Goal: Task Accomplishment & Management: Manage account settings

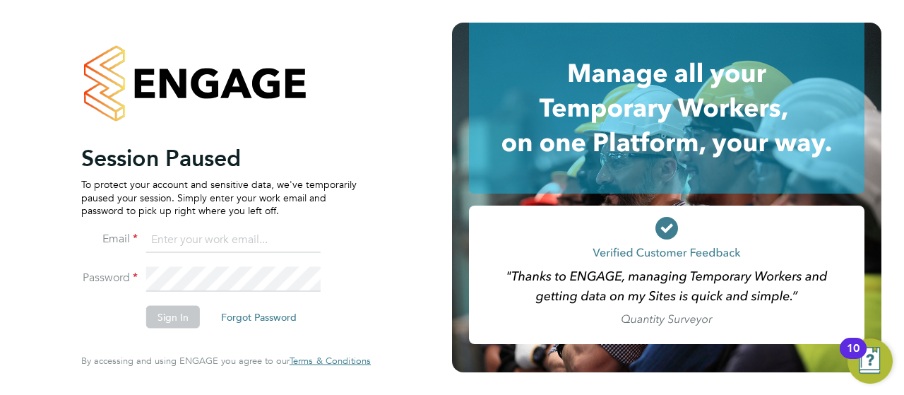
type input "d.murphy@oandb.co.uk"
click at [174, 319] on button "Sign In" at bounding box center [173, 317] width 54 height 23
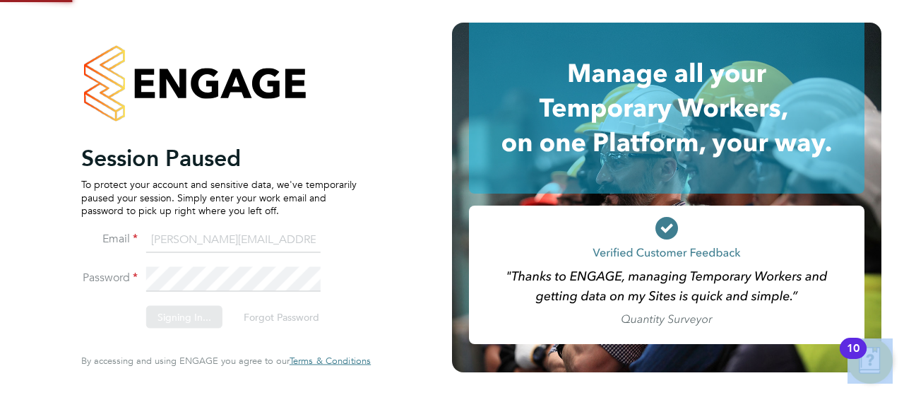
click at [174, 319] on div "Sorry, we are having problems connecting to our services." at bounding box center [226, 197] width 452 height 395
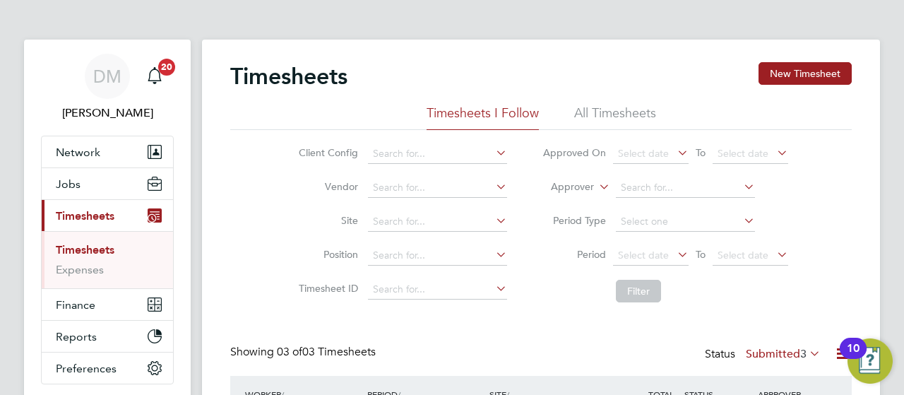
click at [879, 132] on div "Timesheets New Timesheet Timesheets I Follow All Timesheets Client Config Vendo…" at bounding box center [541, 317] width 678 height 554
click at [803, 74] on button "New Timesheet" at bounding box center [805, 73] width 93 height 23
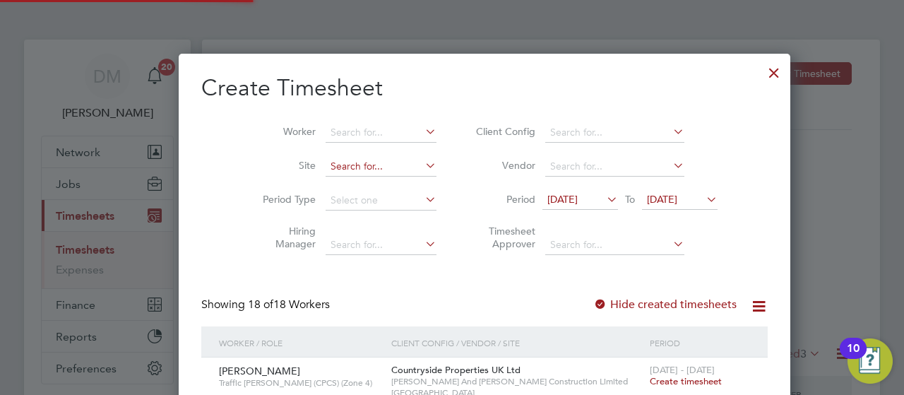
scroll to position [1663, 547]
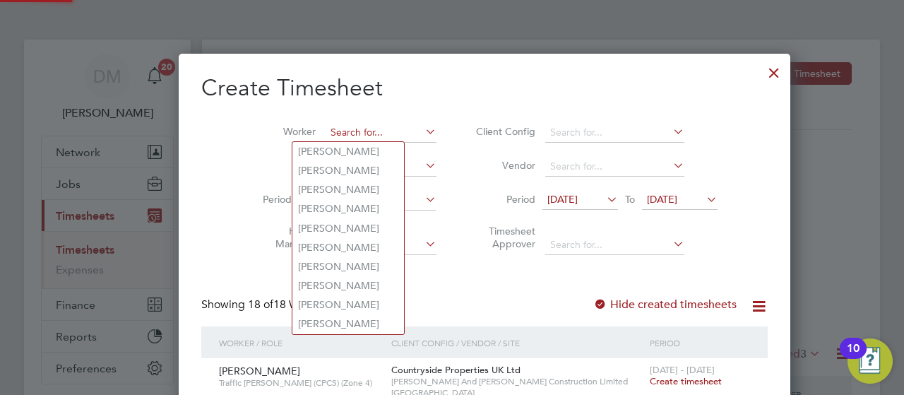
click at [326, 125] on input at bounding box center [381, 133] width 111 height 20
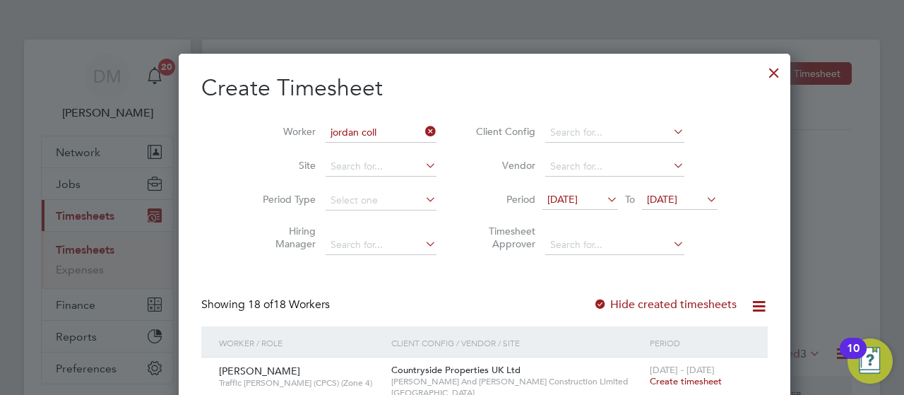
click at [340, 153] on b "Coll" at bounding box center [342, 151] width 19 height 12
type input "[PERSON_NAME]"
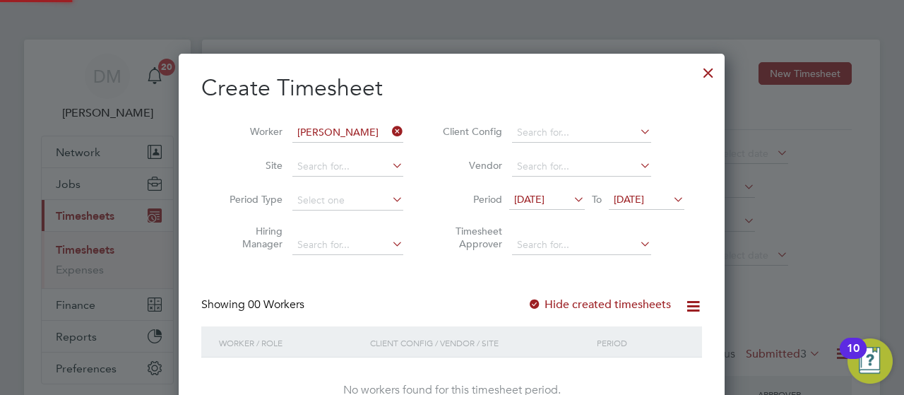
scroll to position [398, 547]
click at [670, 203] on icon at bounding box center [670, 199] width 0 height 20
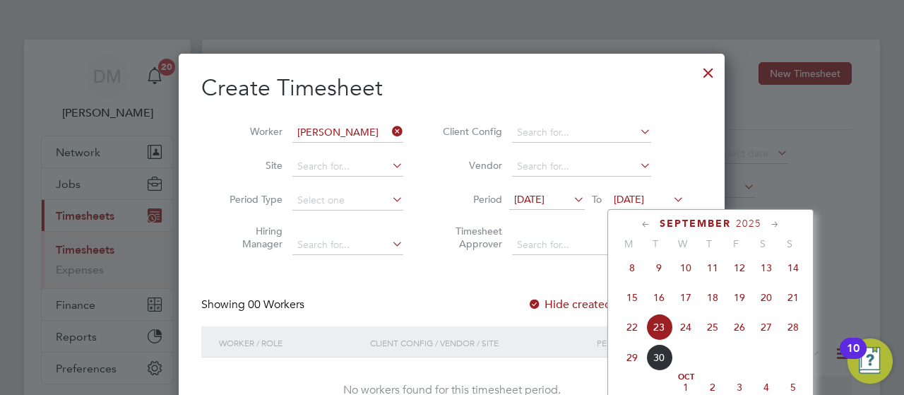
click at [797, 334] on span "28" at bounding box center [793, 327] width 27 height 27
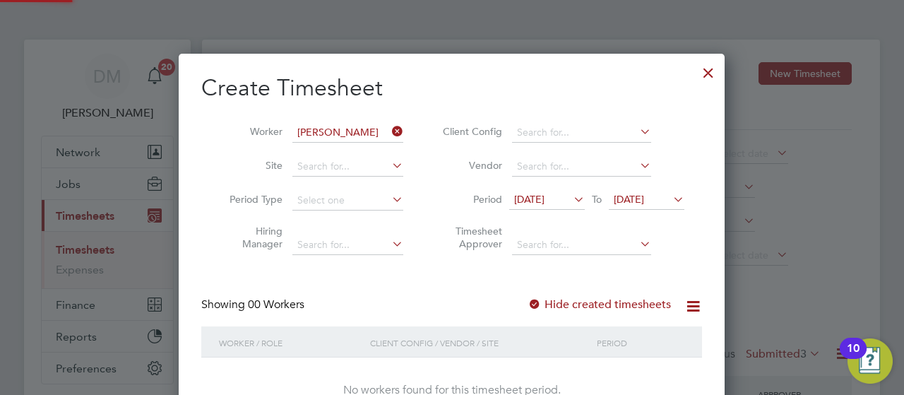
scroll to position [398, 547]
click at [712, 355] on div "Create Timesheet Worker Jordan Collins Site Period Type Hiring Manager Client C…" at bounding box center [452, 253] width 546 height 398
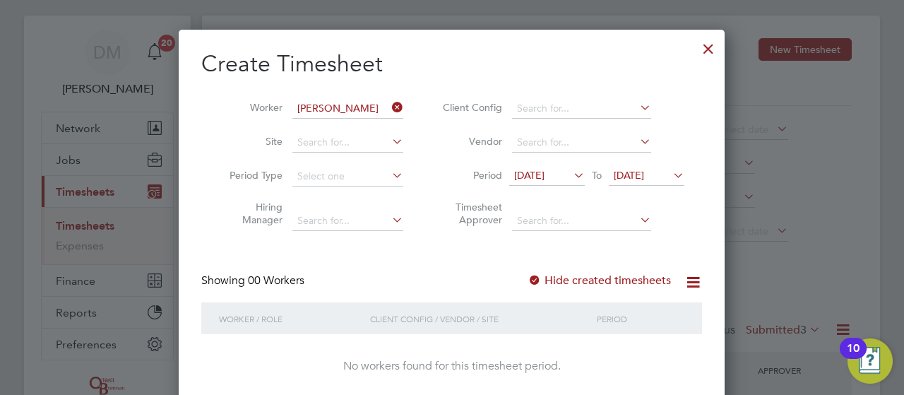
scroll to position [28, 0]
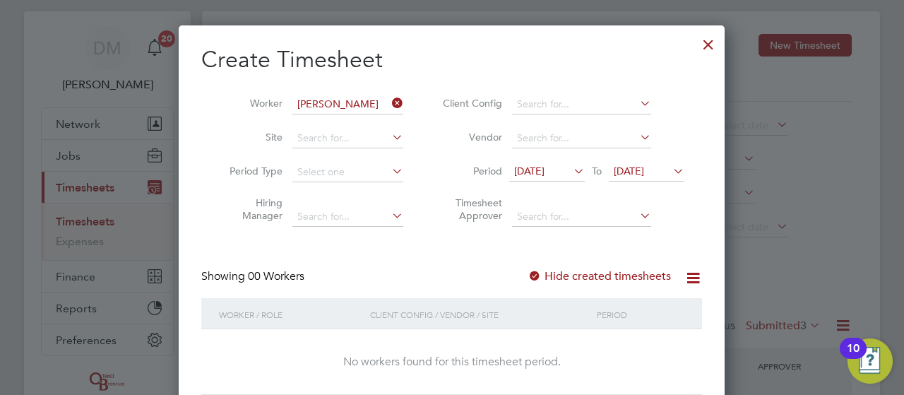
click at [389, 102] on icon at bounding box center [389, 103] width 0 height 20
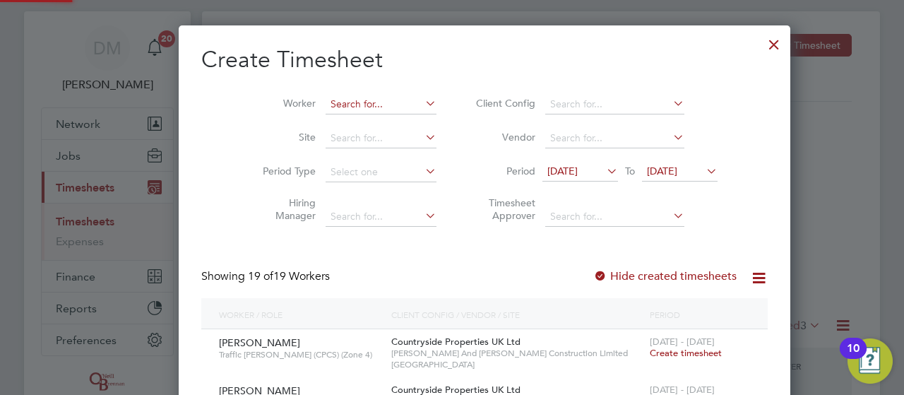
scroll to position [1711, 547]
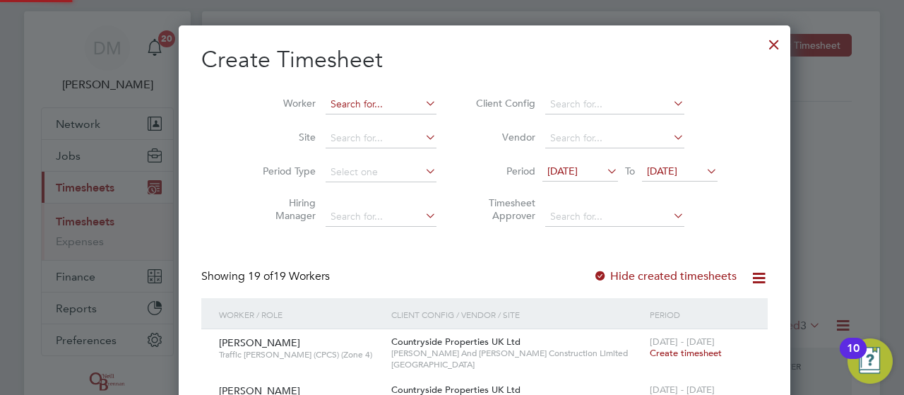
click at [349, 100] on input at bounding box center [381, 105] width 111 height 20
type input "m"
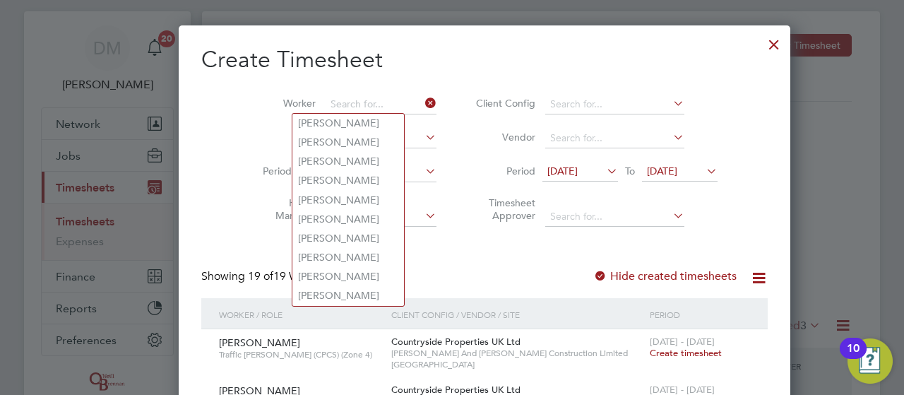
click at [761, 42] on div at bounding box center [773, 40] width 25 height 25
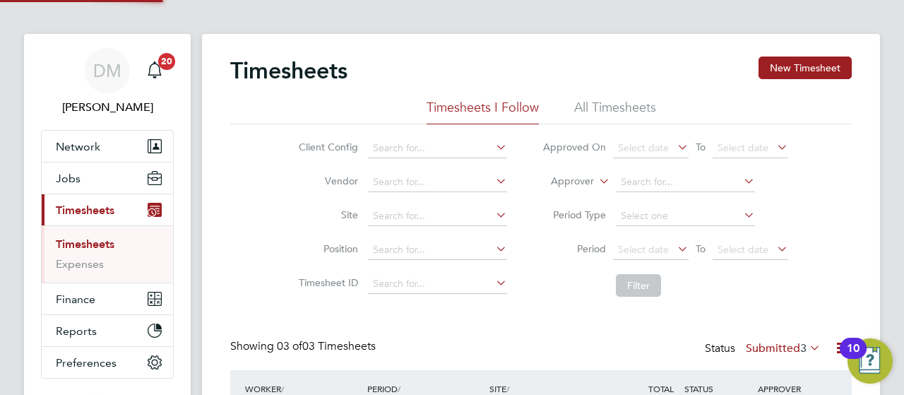
scroll to position [7, 7]
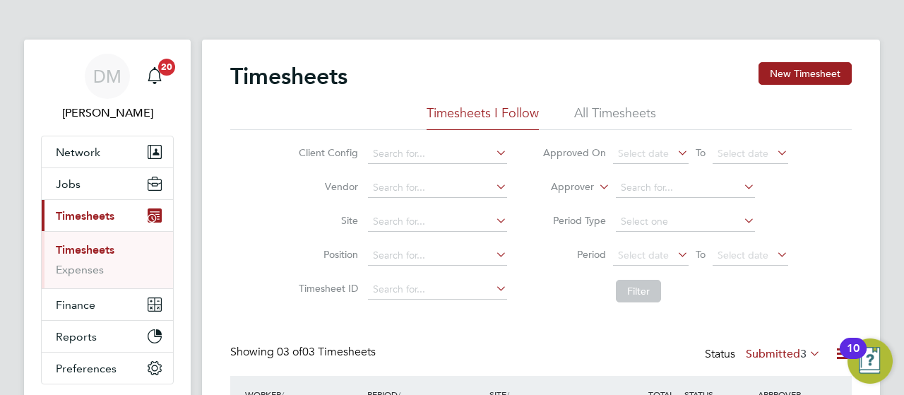
click at [886, 177] on div "DM Danielle Murphy Notifications 20 Applications: Network Team Members Business…" at bounding box center [452, 308] width 904 height 617
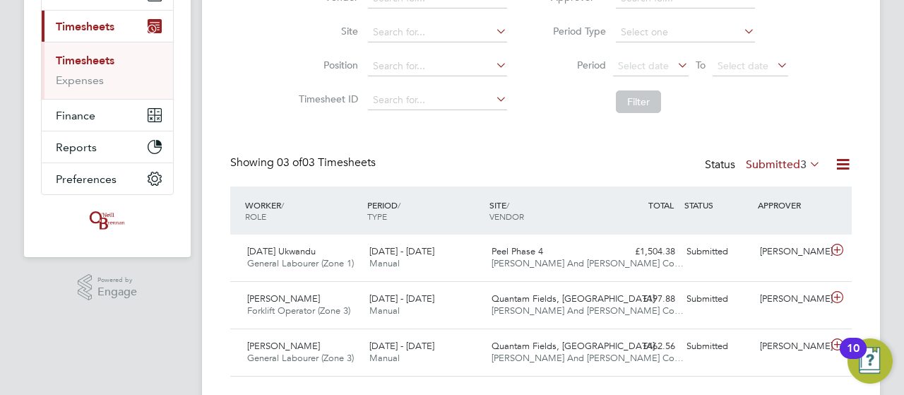
scroll to position [220, 0]
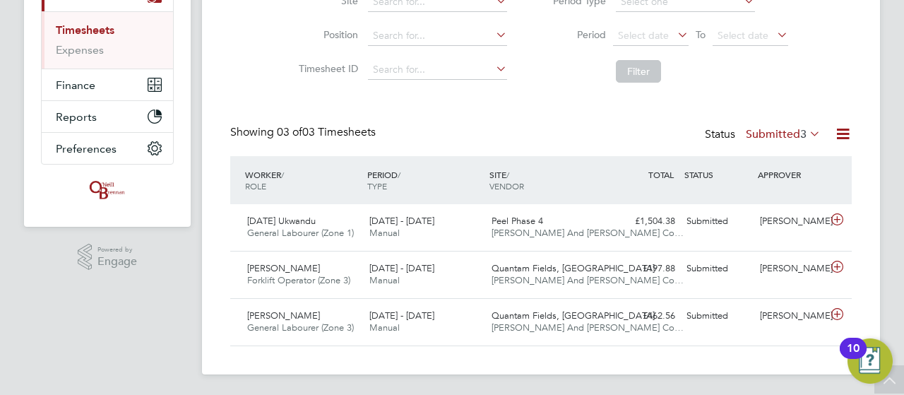
click at [891, 76] on div "DM Danielle Murphy Notifications 20 Applications: Network Team Members Business…" at bounding box center [452, 88] width 904 height 617
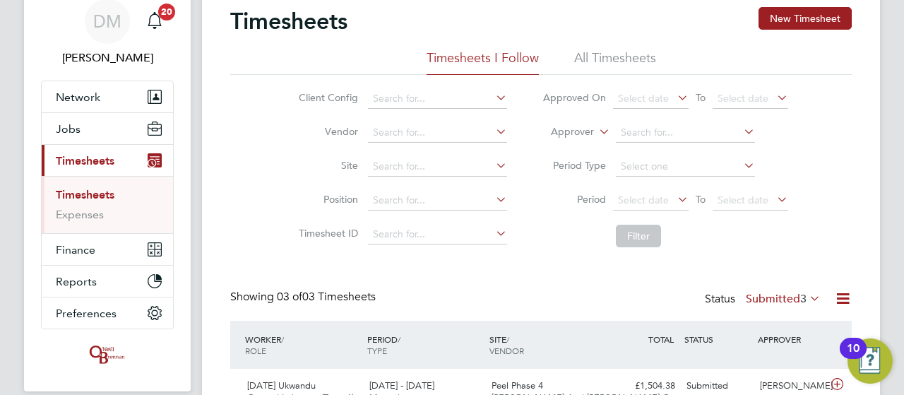
scroll to position [57, 0]
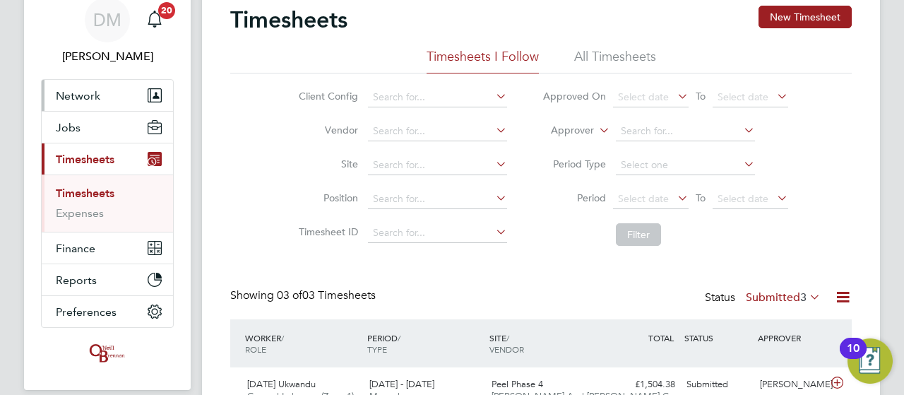
click at [85, 102] on button "Network" at bounding box center [107, 95] width 131 height 31
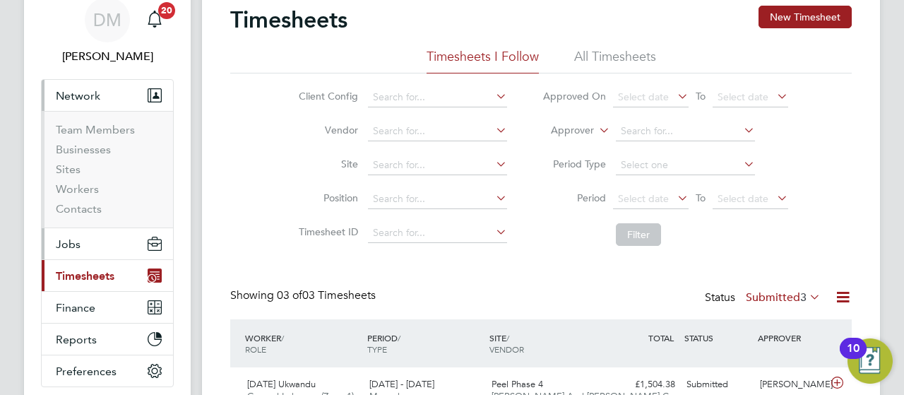
click at [82, 237] on button "Jobs" at bounding box center [107, 243] width 131 height 31
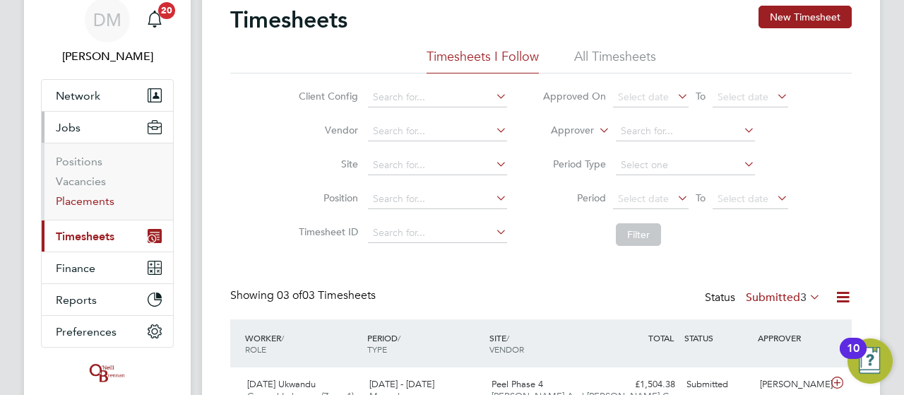
click at [93, 201] on link "Placements" at bounding box center [85, 200] width 59 height 13
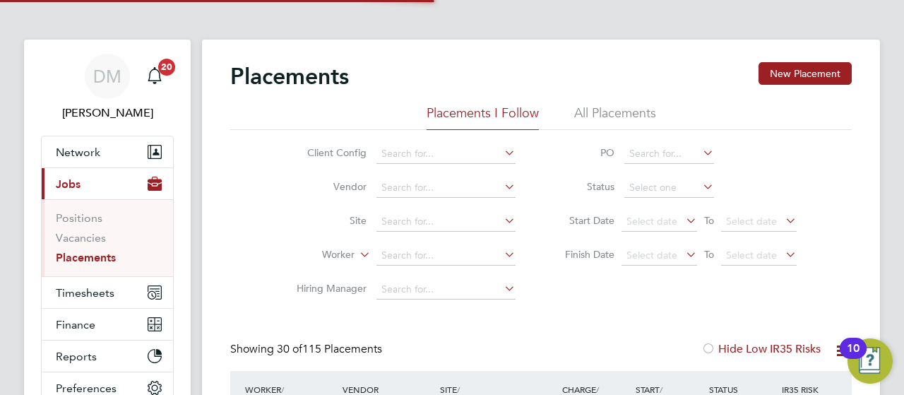
scroll to position [54, 122]
click at [95, 292] on span "Timesheets" at bounding box center [85, 292] width 59 height 13
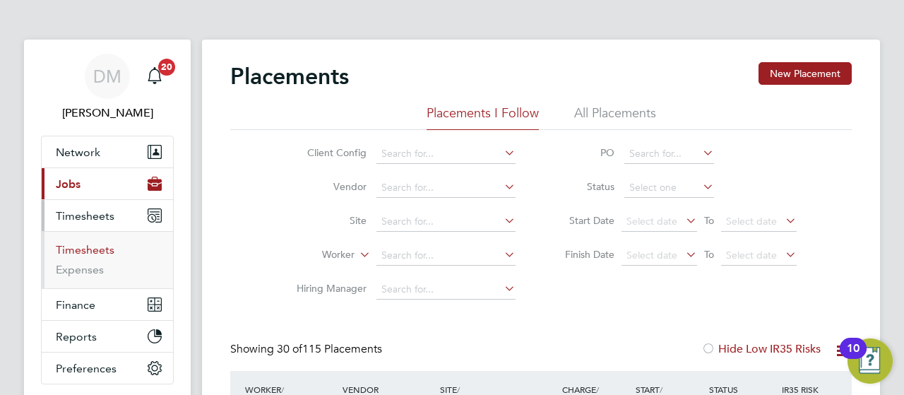
click at [83, 251] on link "Timesheets" at bounding box center [85, 249] width 59 height 13
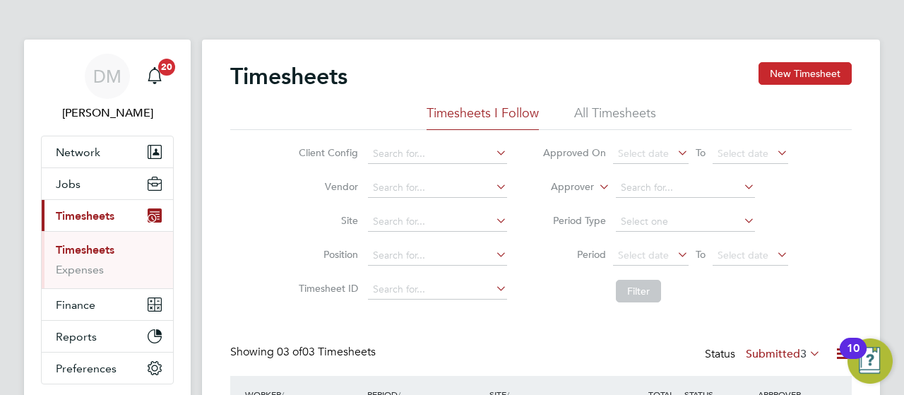
click at [821, 71] on button "New Timesheet" at bounding box center [805, 73] width 93 height 23
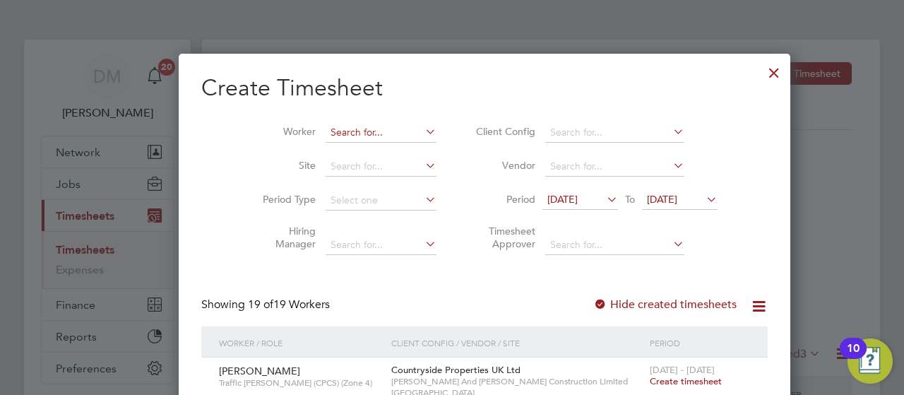
click at [326, 132] on input at bounding box center [381, 133] width 111 height 20
click at [383, 155] on b "Carr" at bounding box center [424, 151] width 82 height 12
type input "Shane Carroll"
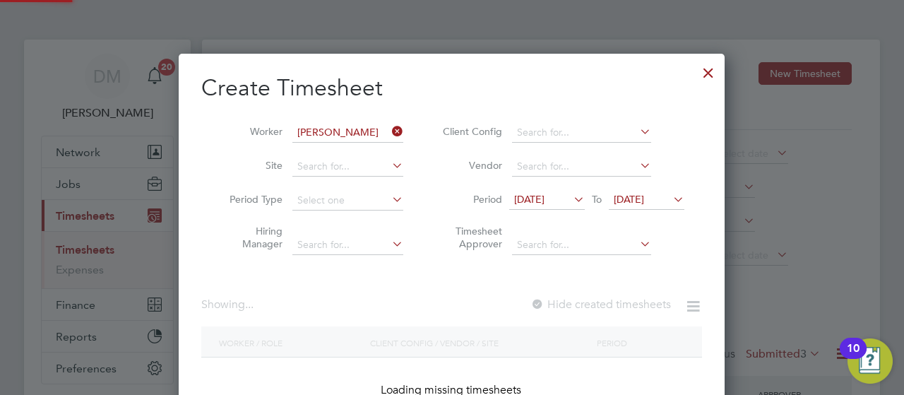
scroll to position [398, 547]
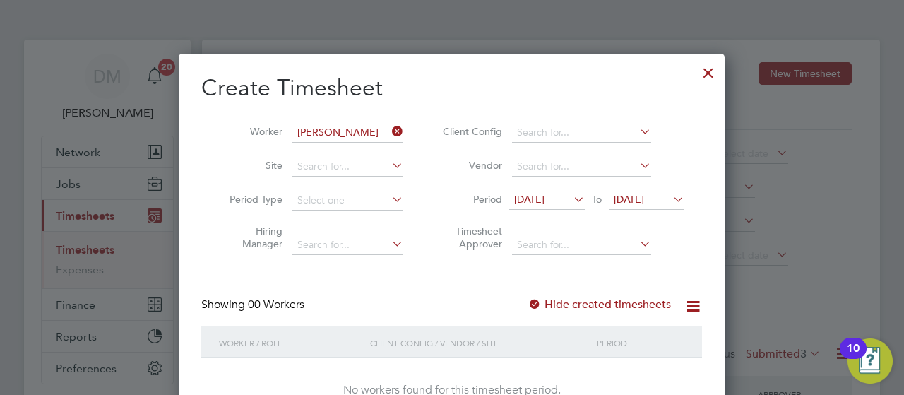
click at [712, 256] on div "Create Timesheet Worker Shane Carroll Site Period Type Hiring Manager Client Co…" at bounding box center [452, 253] width 546 height 398
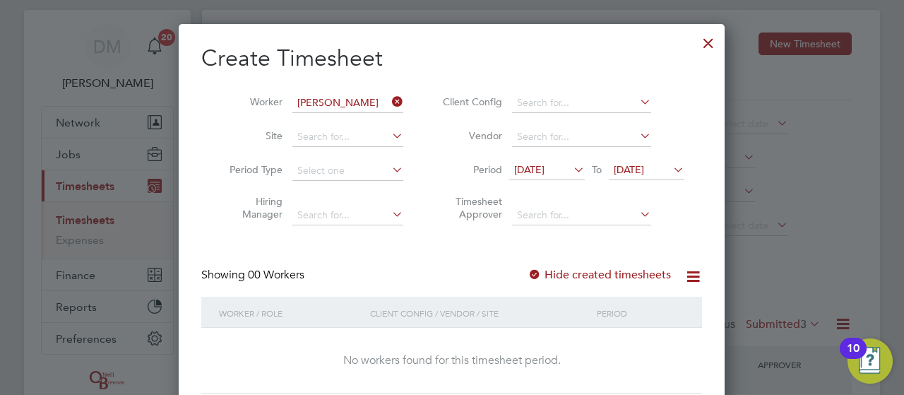
scroll to position [28, 0]
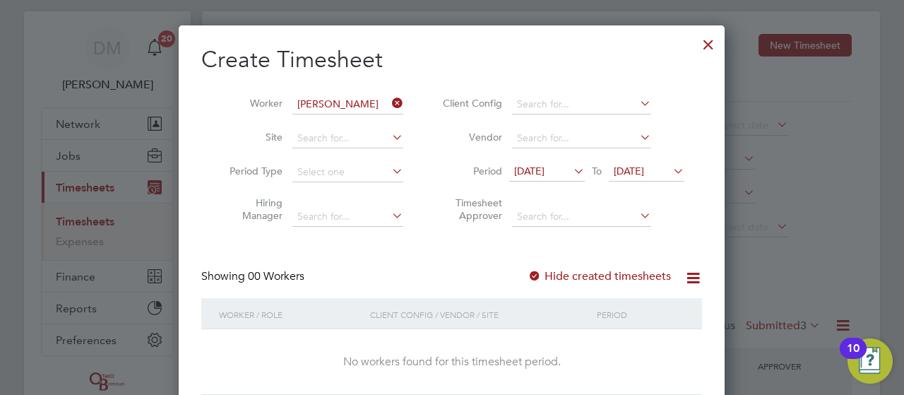
click at [670, 168] on icon at bounding box center [670, 171] width 0 height 20
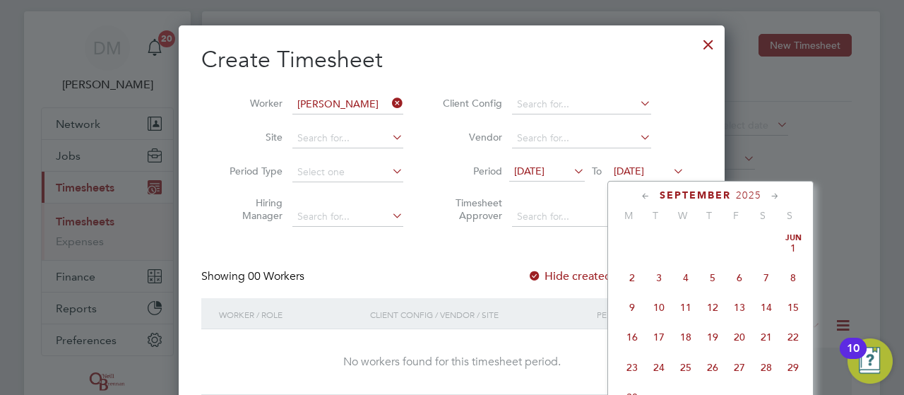
scroll to position [515, 0]
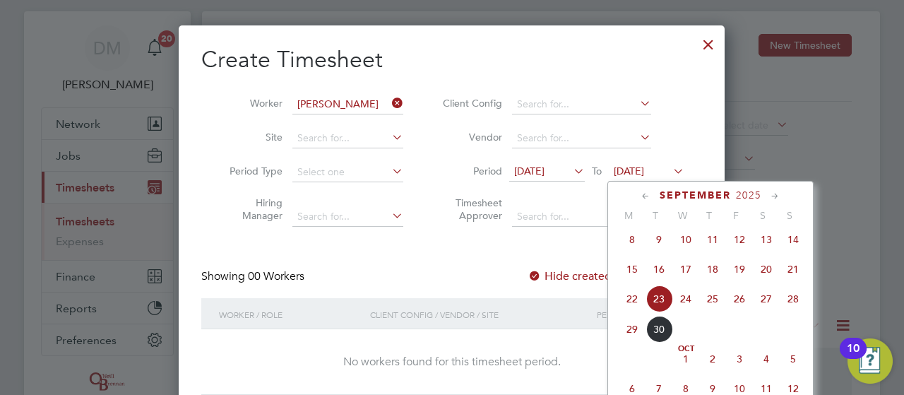
click at [797, 303] on span "28" at bounding box center [793, 298] width 27 height 27
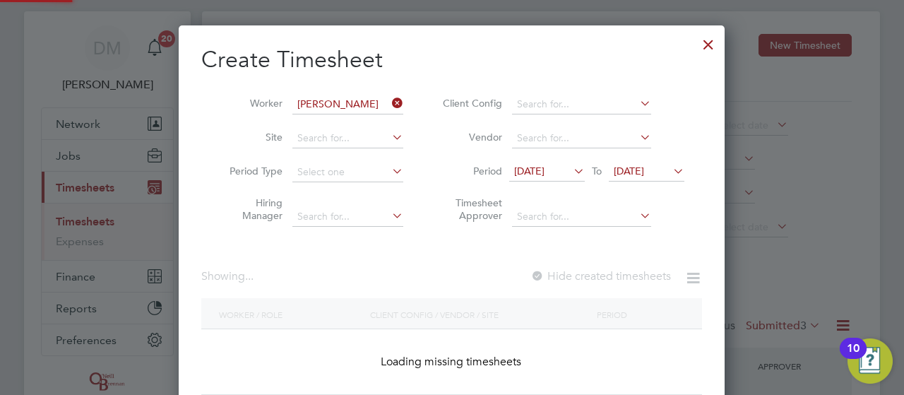
scroll to position [381, 547]
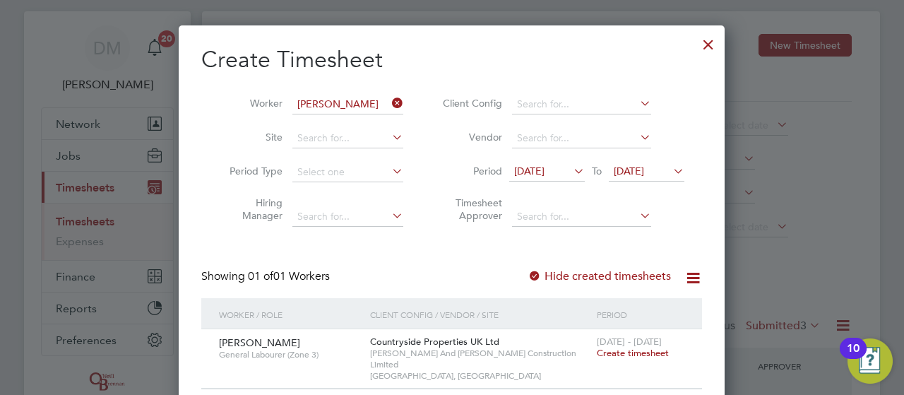
click at [646, 350] on span "Create timesheet" at bounding box center [633, 353] width 72 height 12
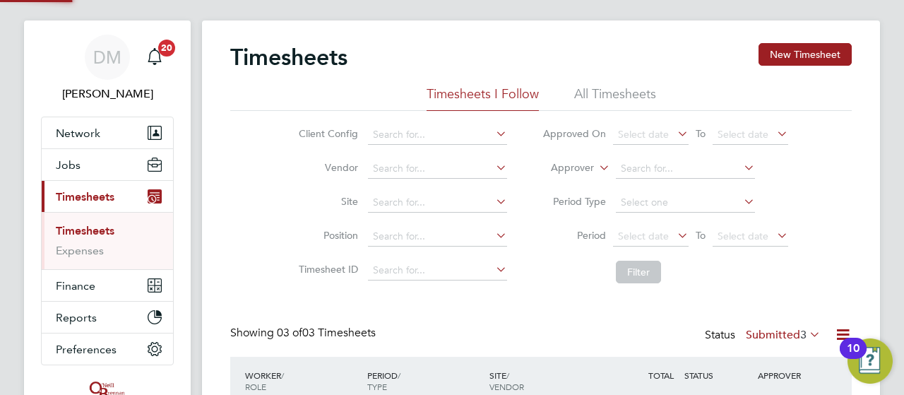
scroll to position [10, 0]
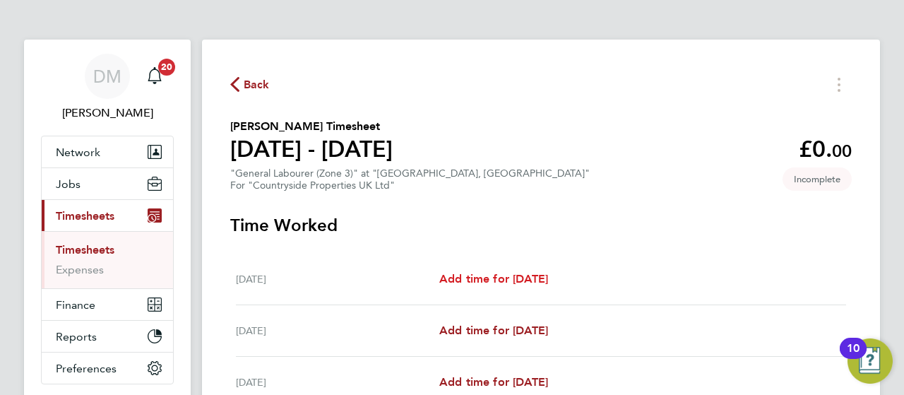
click at [503, 273] on span "Add time for Wed 24 Sep" at bounding box center [493, 278] width 109 height 13
select select "30"
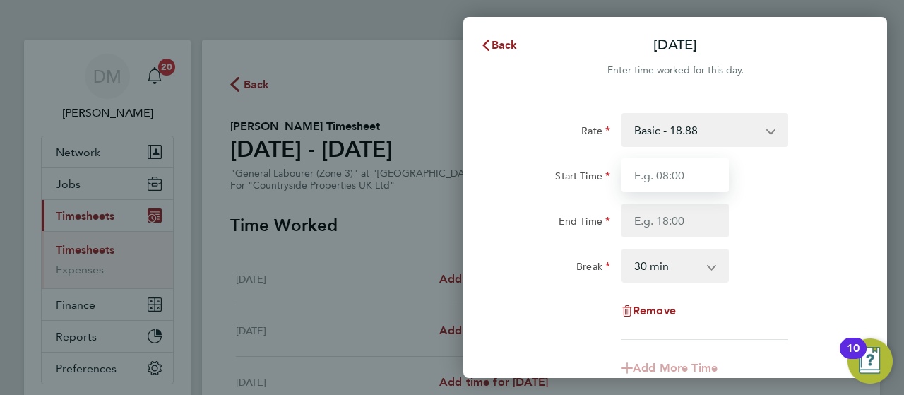
click at [692, 182] on input "Start Time" at bounding box center [675, 175] width 107 height 34
type input "07:30"
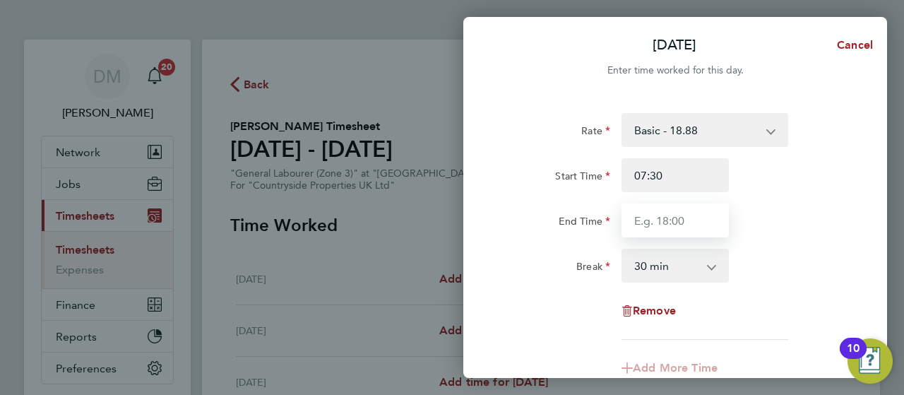
click at [671, 227] on input "End Time" at bounding box center [675, 220] width 107 height 34
type input "17:00"
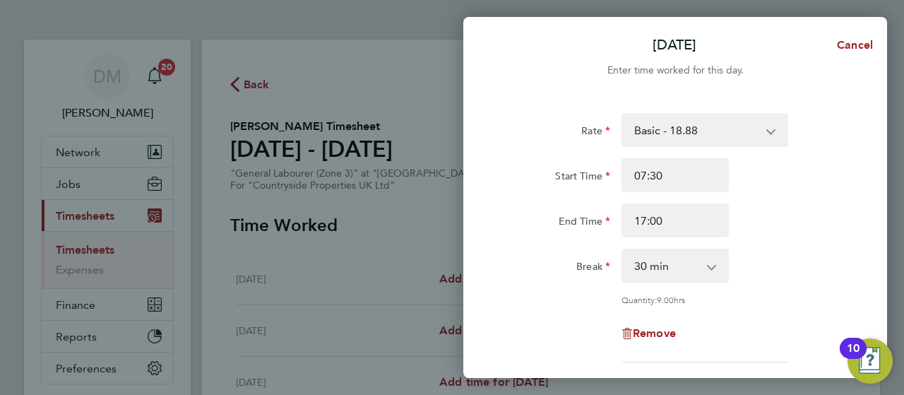
click at [781, 328] on div "Rate Basic - 18.88 Start Time 07:30 End Time 17:00 Break 0 min 15 min 30 min 45…" at bounding box center [675, 237] width 345 height 249
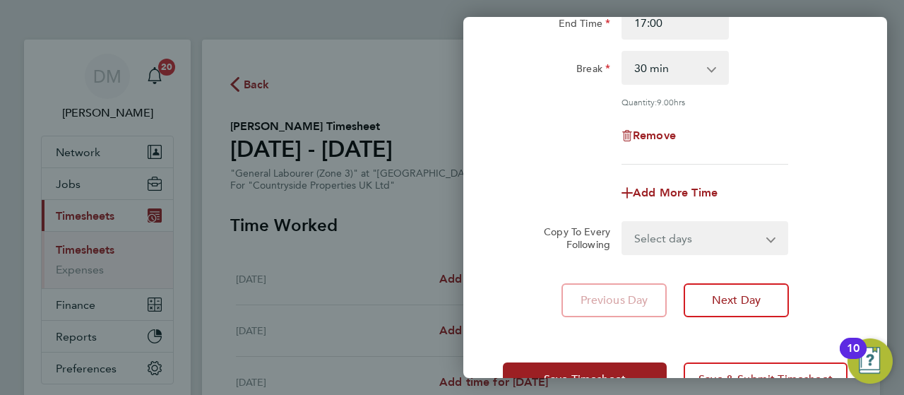
click at [766, 238] on select "Select days Day Weekday (Mon-Fri) Weekend (Sat-Sun) Thursday Friday Saturday Su…" at bounding box center [697, 237] width 148 height 31
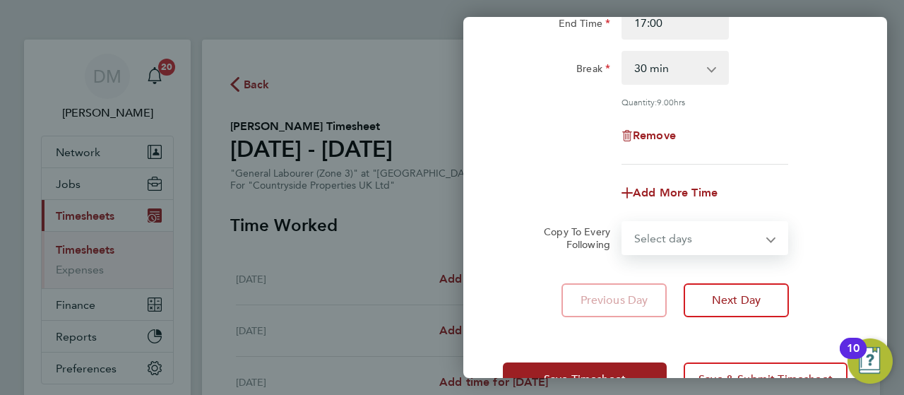
click at [766, 238] on select "Select days Day Weekday (Mon-Fri) Weekend (Sat-Sun) Thursday Friday Saturday Su…" at bounding box center [697, 237] width 148 height 31
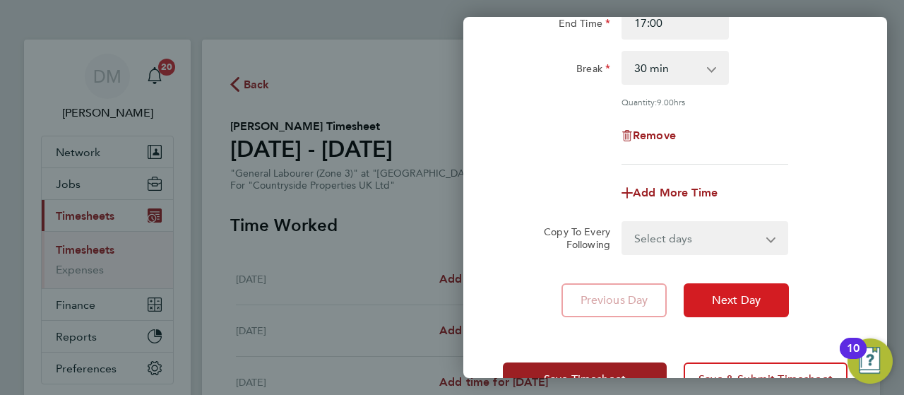
click at [770, 307] on button "Next Day" at bounding box center [736, 300] width 105 height 34
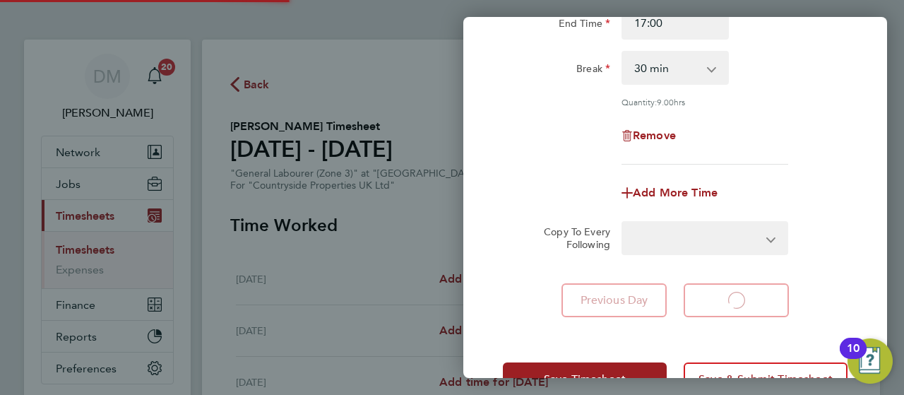
select select "30"
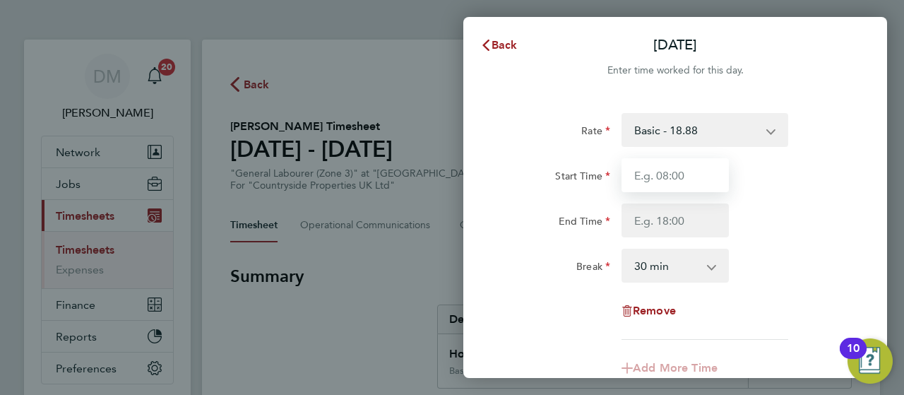
click at [694, 174] on input "Start Time" at bounding box center [675, 175] width 107 height 34
type input "07:30"
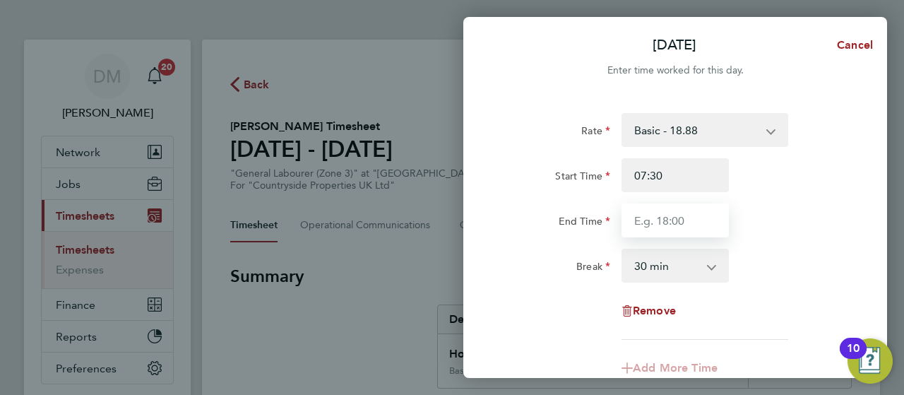
click at [682, 232] on input "End Time" at bounding box center [675, 220] width 107 height 34
type input "17:00"
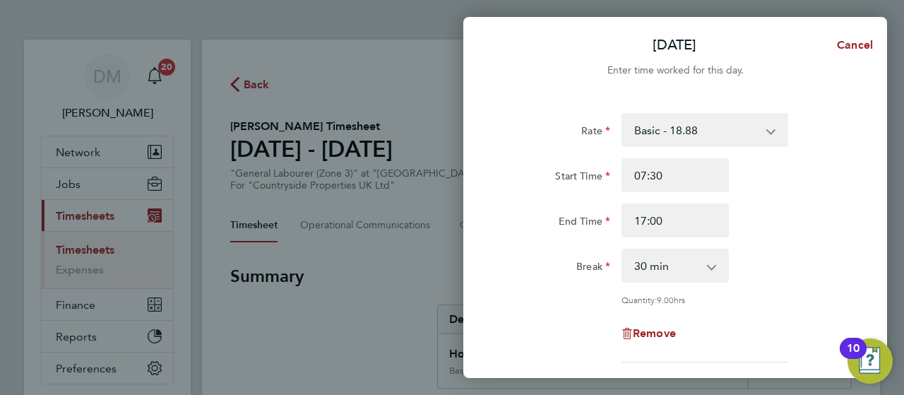
click at [768, 321] on div "Remove" at bounding box center [675, 333] width 356 height 34
click at [785, 294] on div "Quantity: 9.00 hrs" at bounding box center [705, 299] width 167 height 11
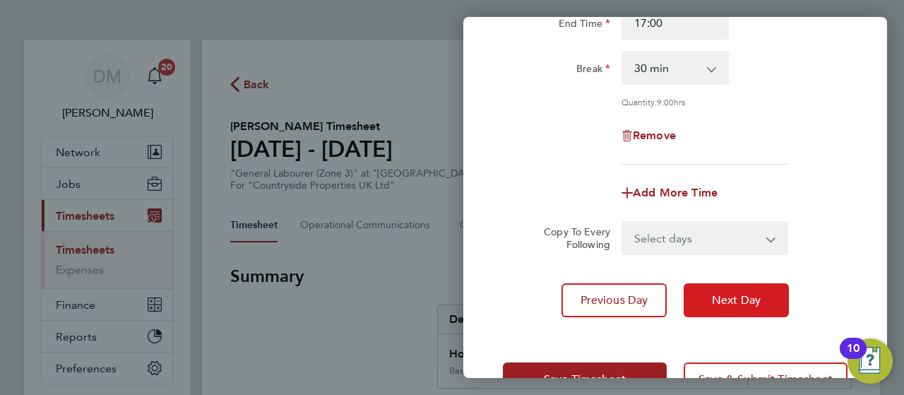
click at [722, 295] on span "Next Day" at bounding box center [736, 300] width 49 height 14
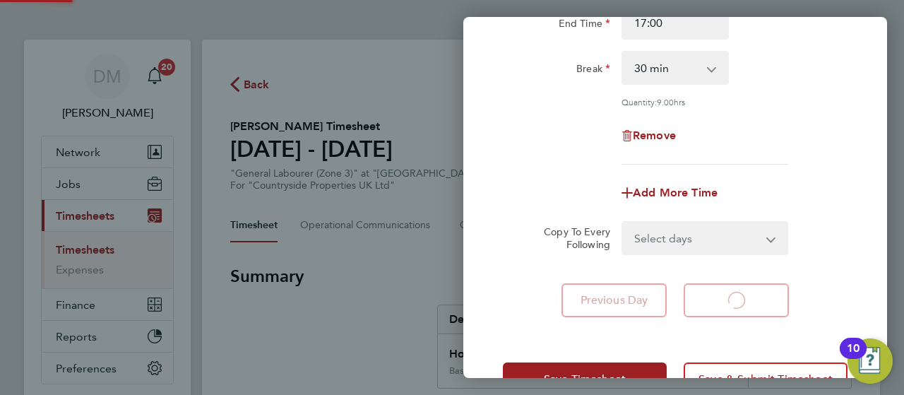
select select "30"
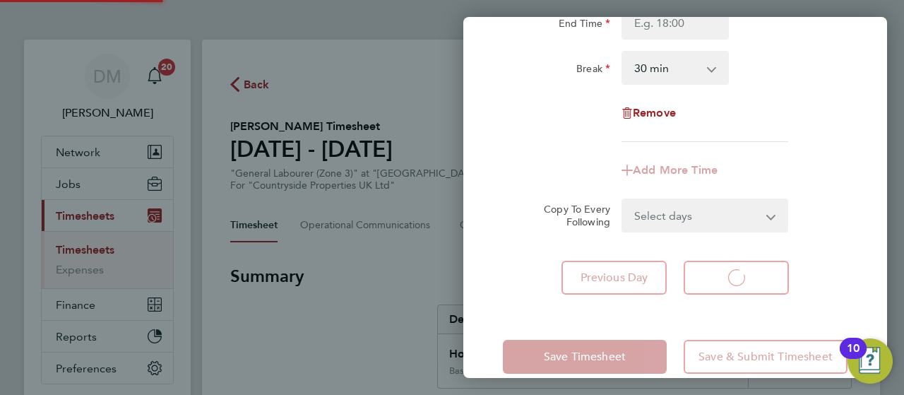
select select "30"
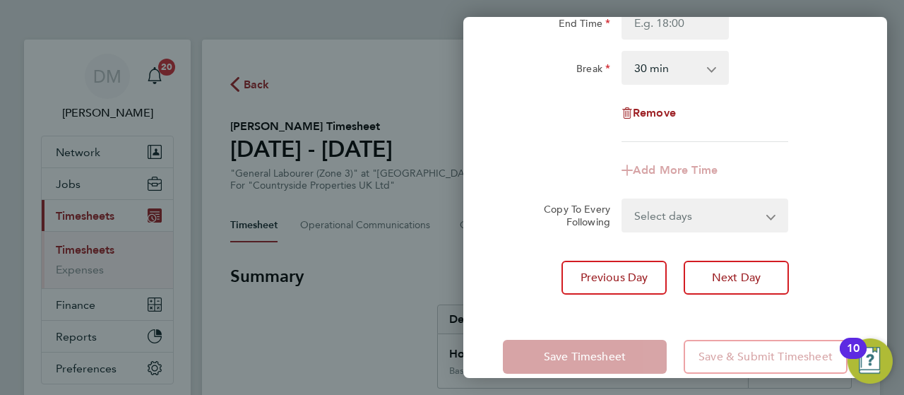
click at [819, 112] on div "Remove" at bounding box center [675, 113] width 356 height 34
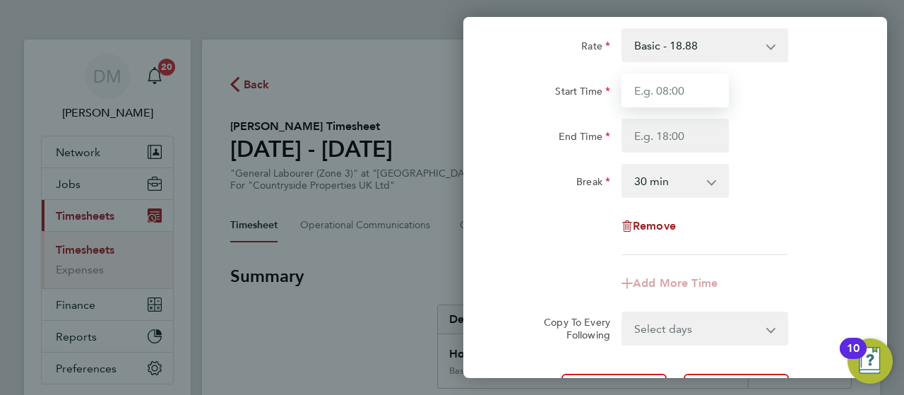
click at [686, 90] on input "Start Time" at bounding box center [675, 90] width 107 height 34
type input "07:30"
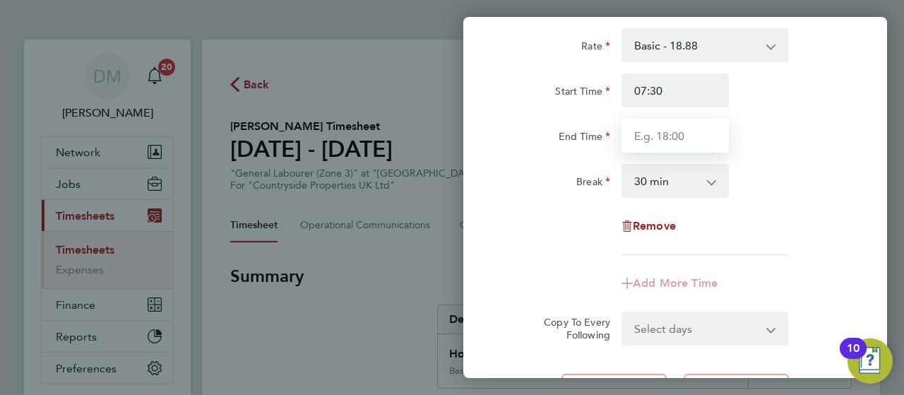
click at [677, 137] on input "End Time" at bounding box center [675, 136] width 107 height 34
type input "17:00"
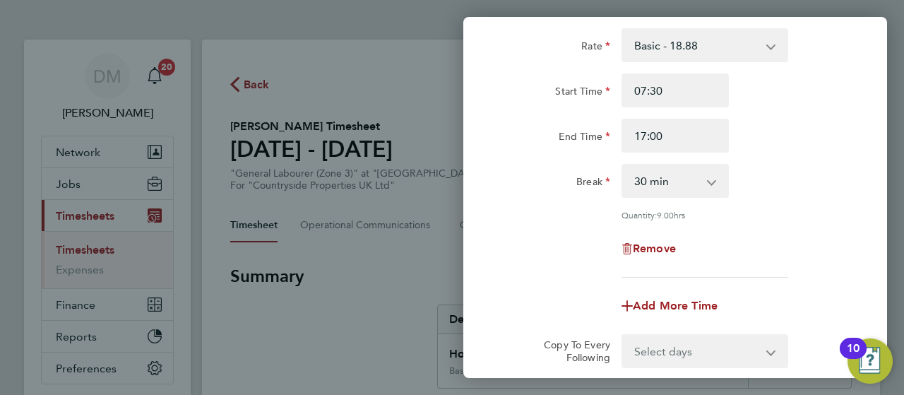
click at [780, 224] on div "Rate Basic - 18.88 Start Time 07:30 End Time 17:00 Break 0 min 15 min 30 min 45…" at bounding box center [675, 152] width 345 height 249
click at [817, 248] on div "Remove" at bounding box center [675, 249] width 356 height 34
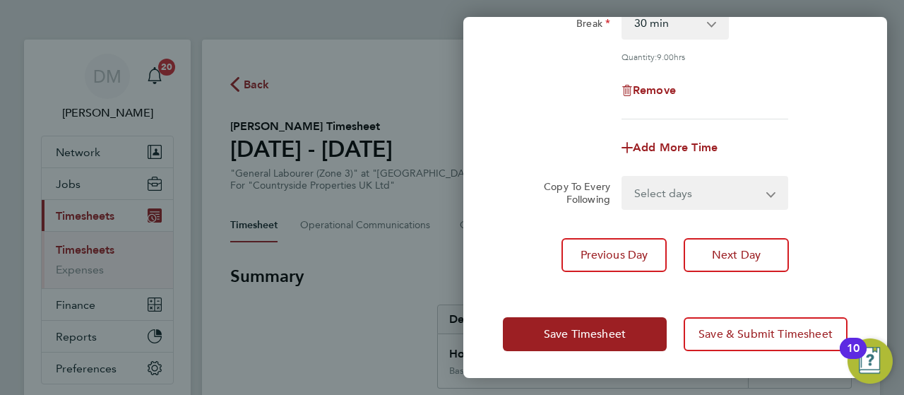
click at [845, 146] on div "Add More Time" at bounding box center [675, 148] width 356 height 34
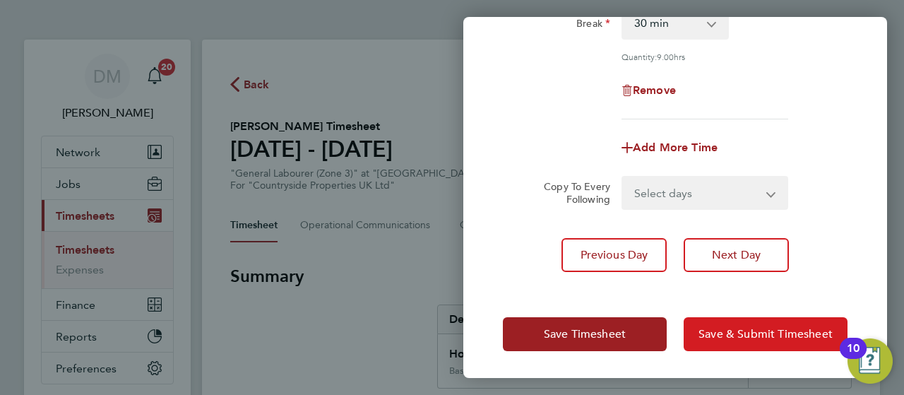
click at [754, 327] on span "Save & Submit Timesheet" at bounding box center [766, 334] width 134 height 14
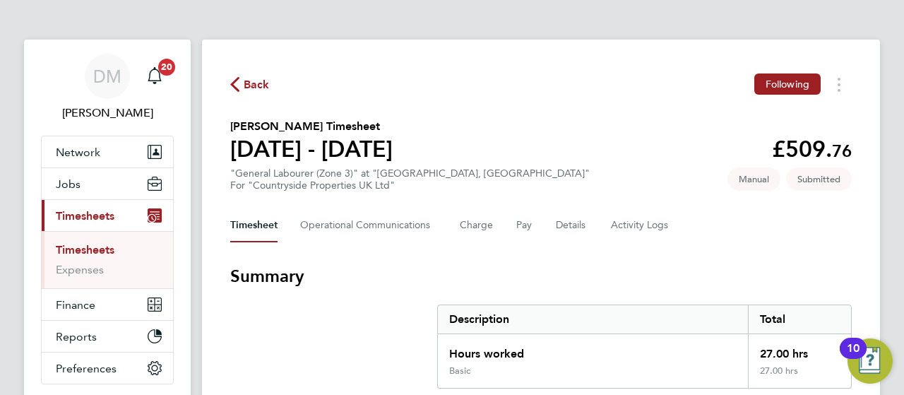
click at [100, 213] on span "Timesheets" at bounding box center [85, 215] width 59 height 13
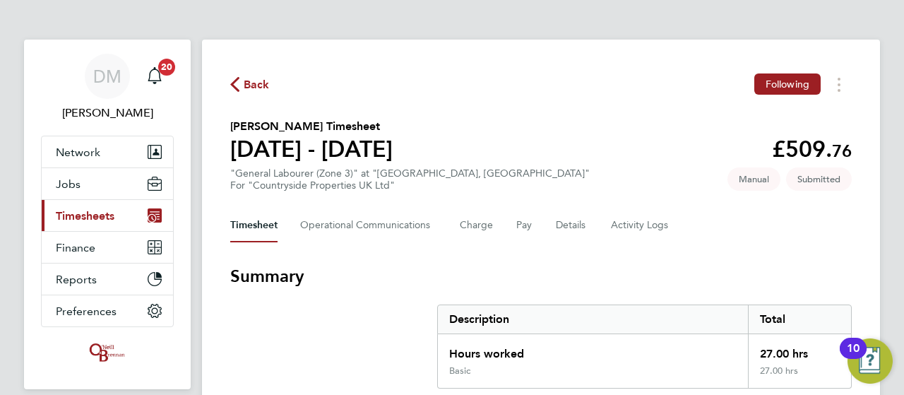
click at [100, 213] on span "Timesheets" at bounding box center [85, 215] width 59 height 13
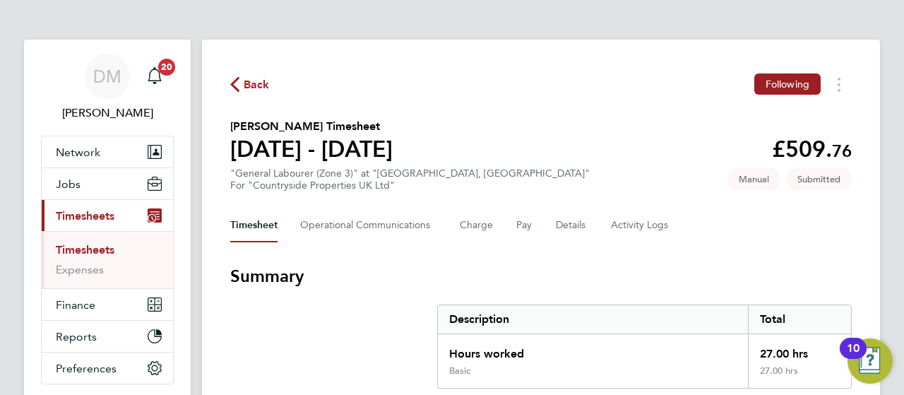
click at [85, 246] on link "Timesheets" at bounding box center [85, 249] width 59 height 13
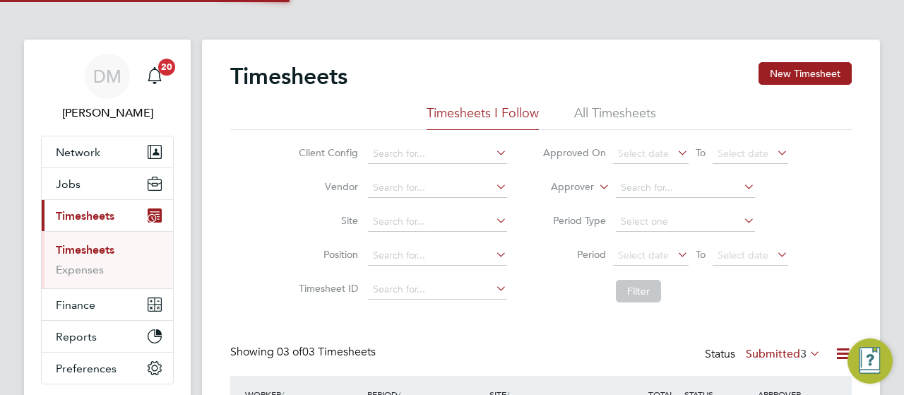
scroll to position [35, 122]
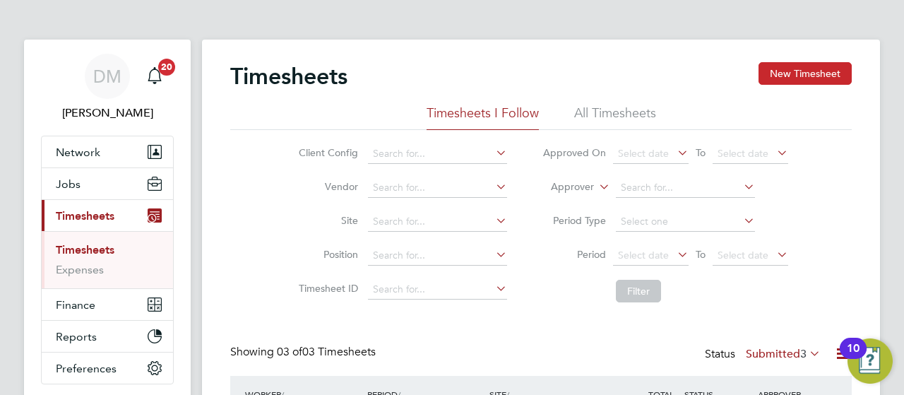
click at [792, 73] on button "New Timesheet" at bounding box center [805, 73] width 93 height 23
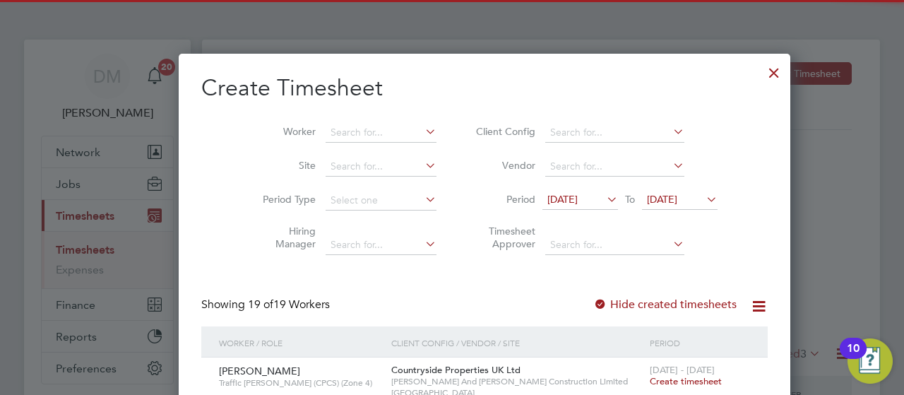
scroll to position [1711, 547]
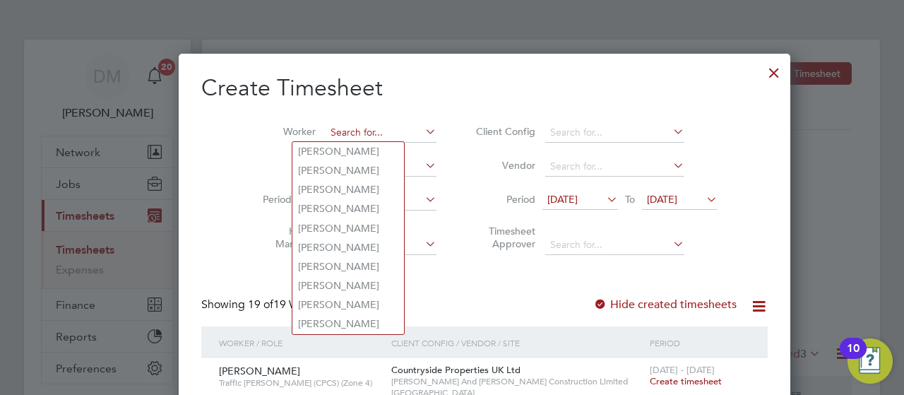
click at [328, 130] on input at bounding box center [381, 133] width 111 height 20
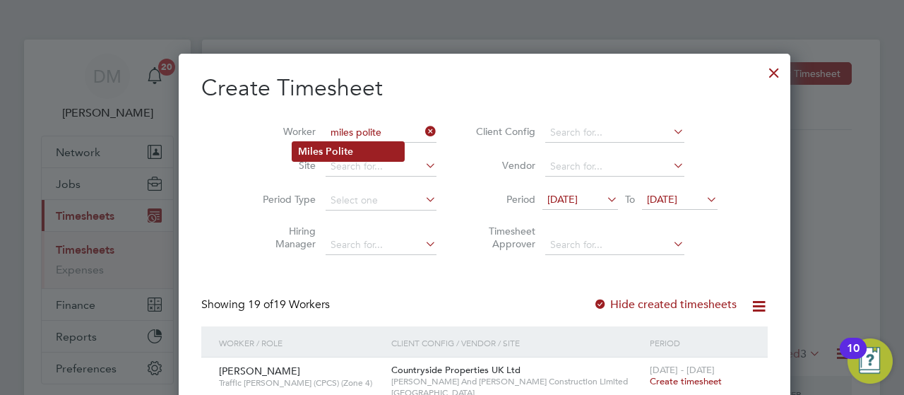
click at [358, 154] on li "Miles Polite" at bounding box center [348, 151] width 112 height 19
type input "Miles Polite"
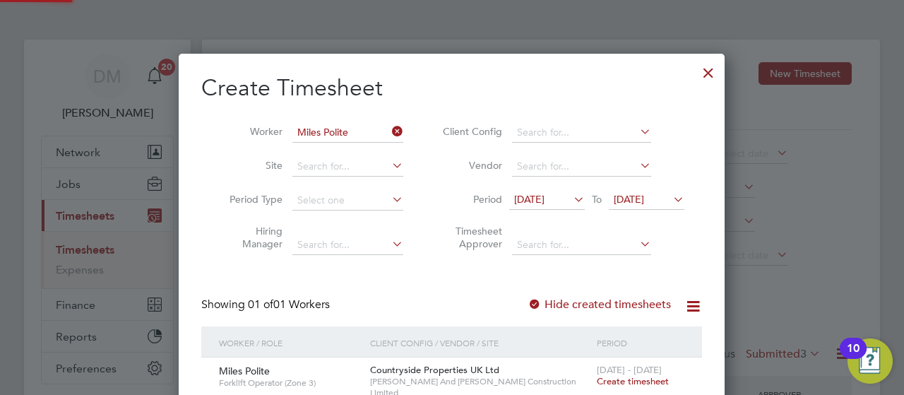
scroll to position [381, 547]
click at [646, 379] on span "Create timesheet" at bounding box center [633, 381] width 72 height 12
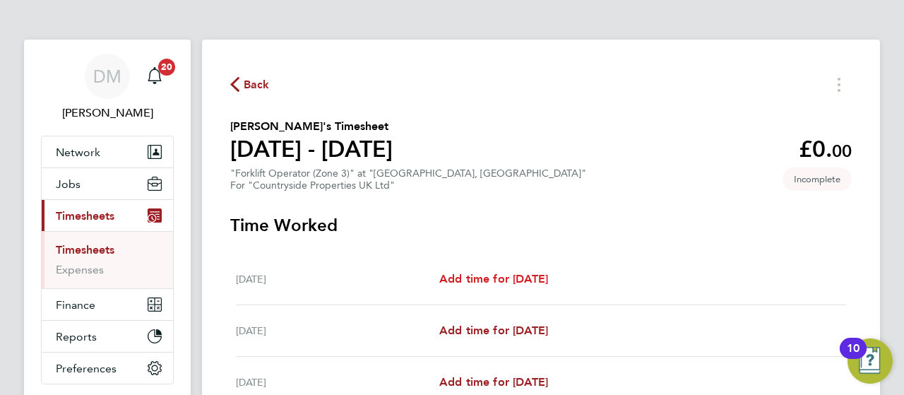
click at [548, 276] on span "Add time for Mon 22 Sep" at bounding box center [493, 278] width 109 height 13
select select "30"
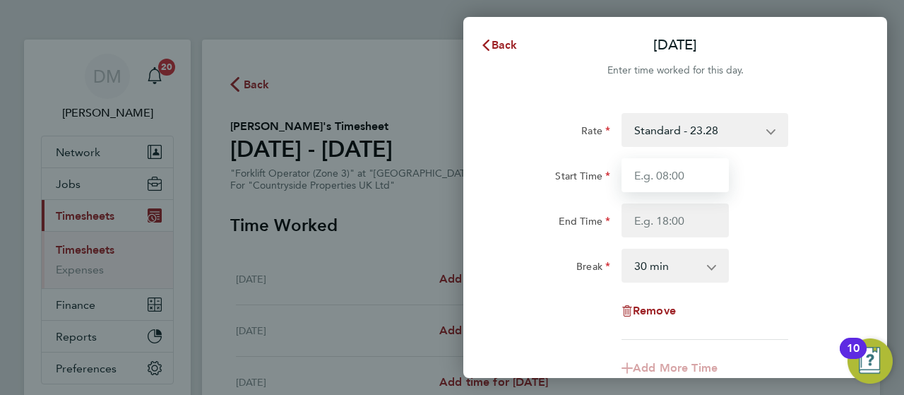
click at [690, 174] on input "Start Time" at bounding box center [675, 175] width 107 height 34
type input "07:30"
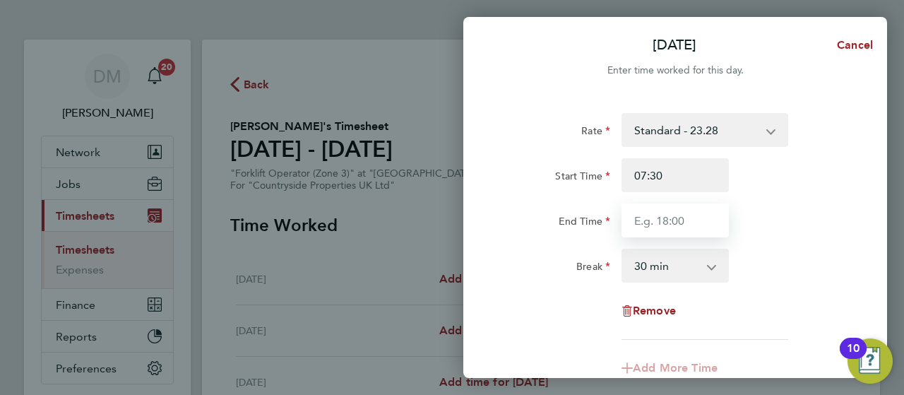
click at [685, 217] on input "End Time" at bounding box center [675, 220] width 107 height 34
type input "17:00"
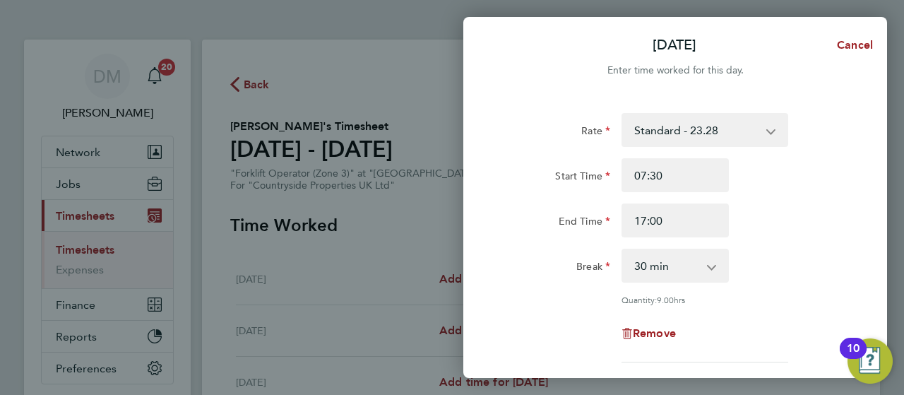
click at [798, 284] on div "Rate Standard - 23.28 Start Time 07:30 End Time 17:00 Break 0 min 15 min 30 min…" at bounding box center [675, 237] width 345 height 249
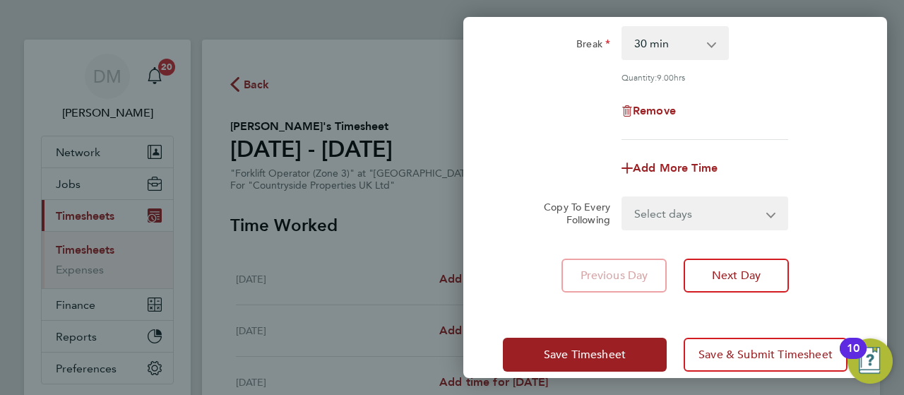
scroll to position [226, 0]
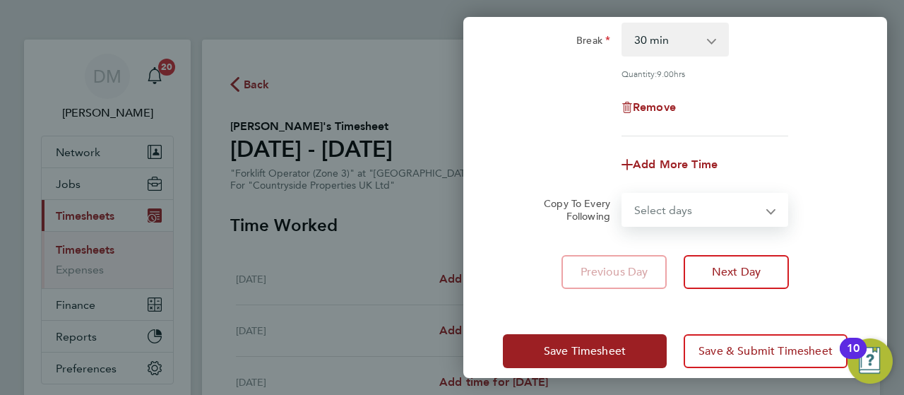
click at [763, 202] on select "Select days Day Weekday (Mon-Fri) Weekend (Sat-Sun) Tuesday Wednesday Thursday …" at bounding box center [697, 209] width 148 height 31
select select "WEEKDAY"
click at [623, 194] on select "Select days Day Weekday (Mon-Fri) Weekend (Sat-Sun) Tuesday Wednesday Thursday …" at bounding box center [697, 209] width 148 height 31
select select "2025-09-28"
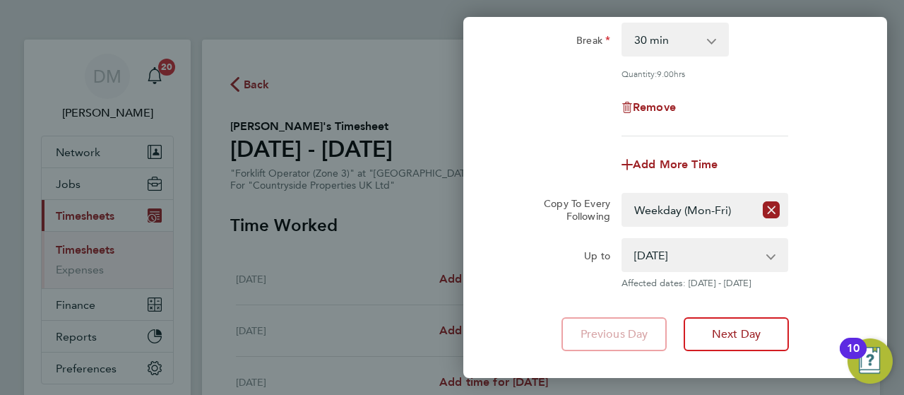
click at [840, 226] on app-copy-timesheet-lines "Copy To Every Following Select days Day Weekday (Mon-Fri) Weekend (Sat-Sun) Tue…" at bounding box center [675, 241] width 345 height 96
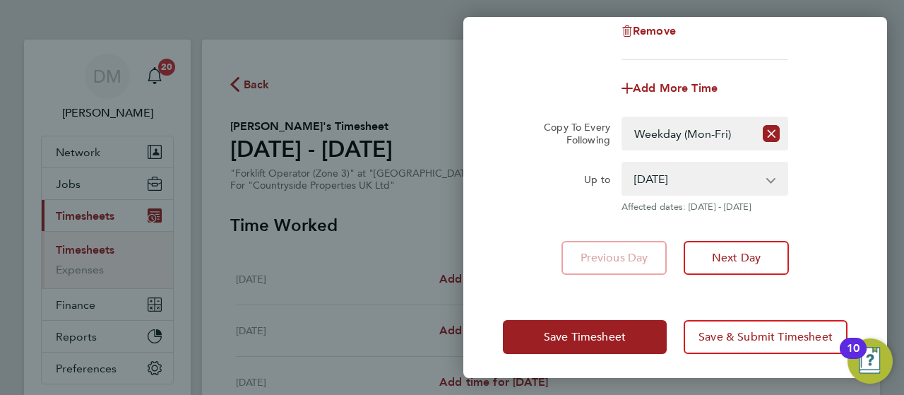
scroll to position [305, 0]
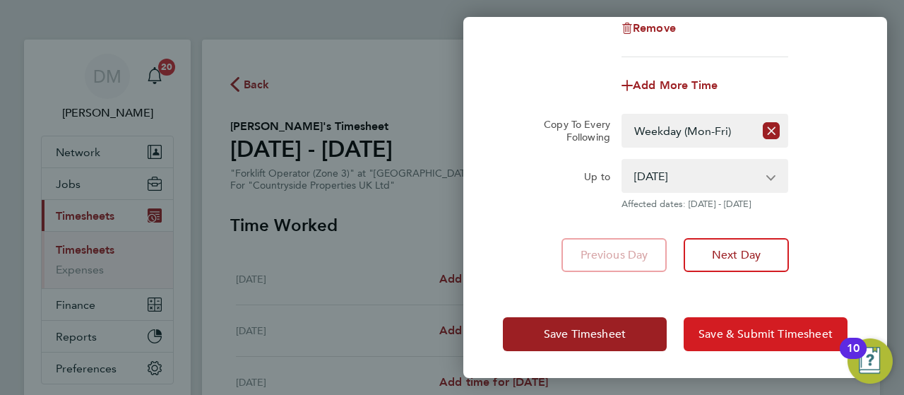
click at [759, 328] on span "Save & Submit Timesheet" at bounding box center [766, 334] width 134 height 14
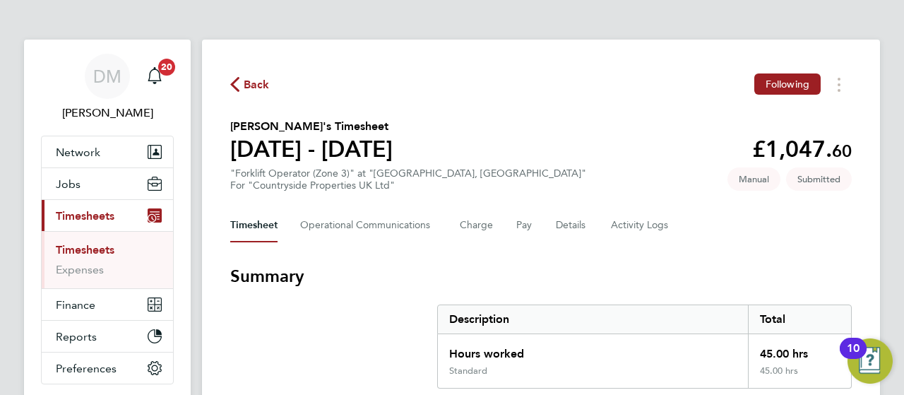
click at [72, 248] on link "Timesheets" at bounding box center [85, 249] width 59 height 13
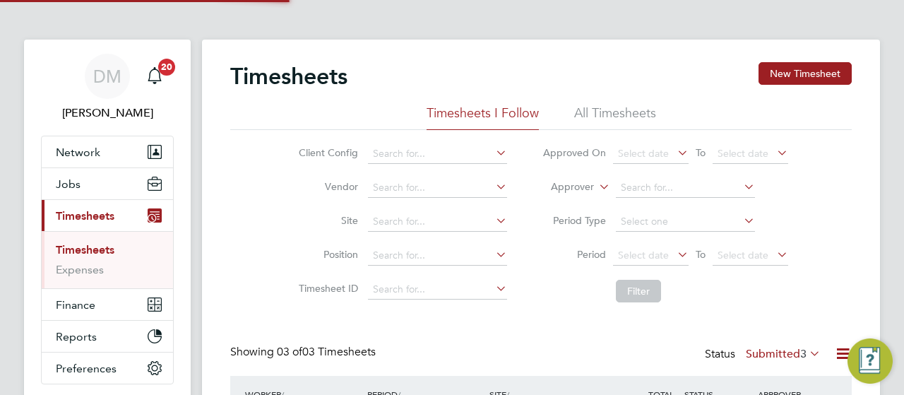
scroll to position [35, 122]
click at [97, 251] on link "Timesheets" at bounding box center [85, 249] width 59 height 13
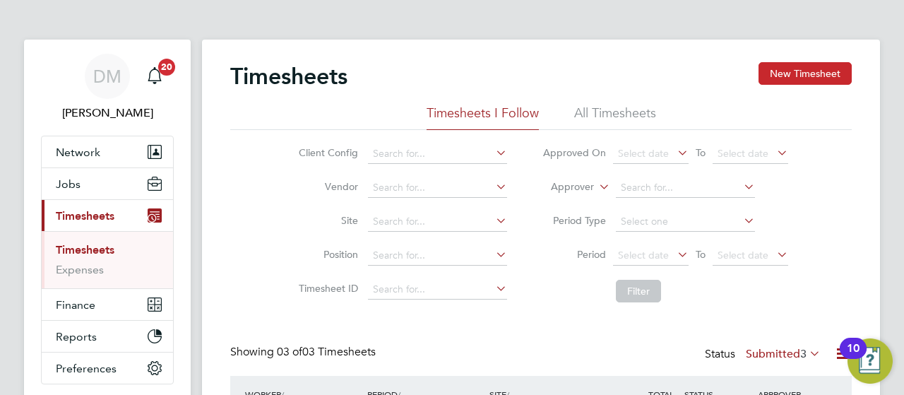
click at [787, 63] on button "New Timesheet" at bounding box center [805, 73] width 93 height 23
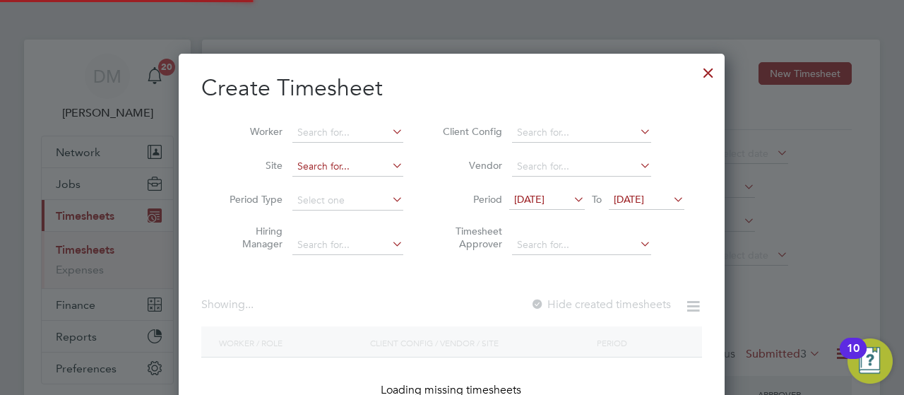
scroll to position [1663, 547]
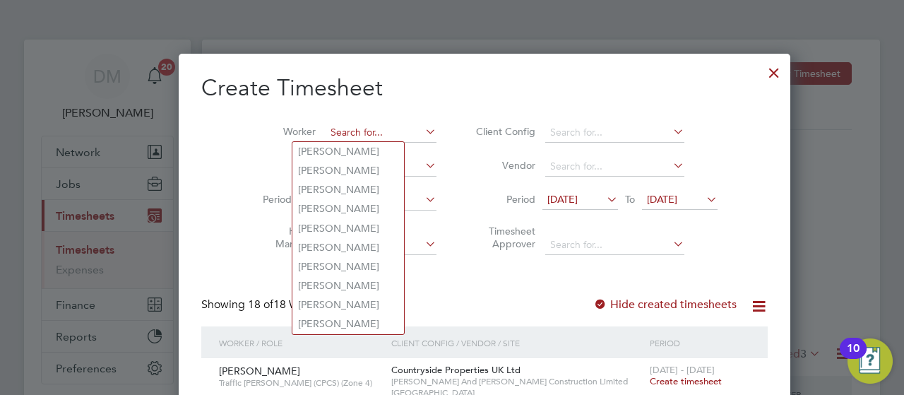
click at [326, 128] on input at bounding box center [381, 133] width 111 height 20
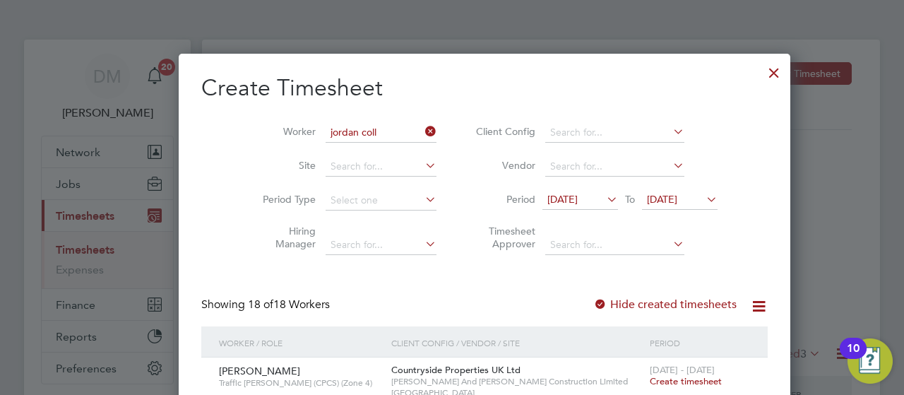
click at [325, 146] on b "Jordan" at bounding box center [314, 151] width 32 height 12
type input "[PERSON_NAME]"
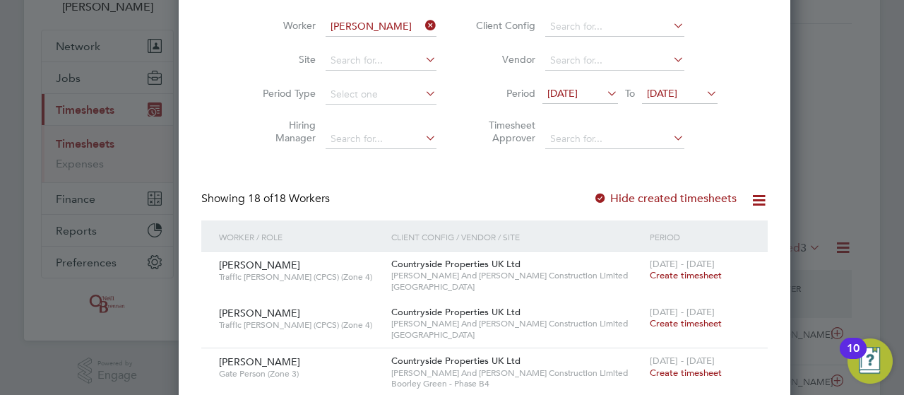
scroll to position [85, 0]
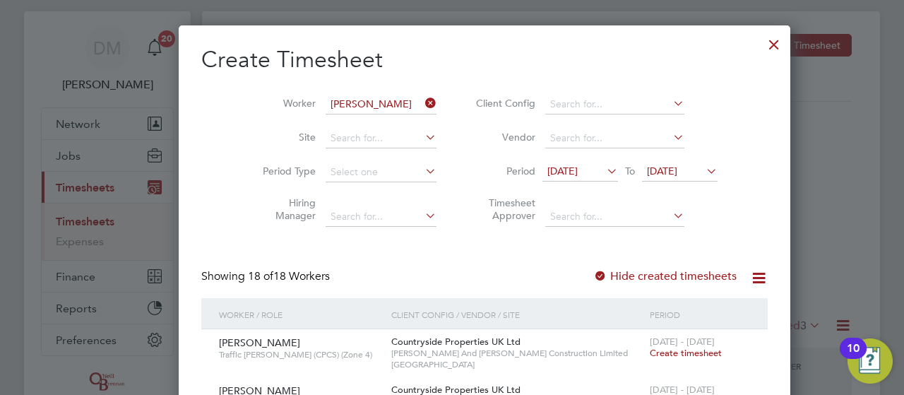
click at [761, 44] on div at bounding box center [773, 40] width 25 height 25
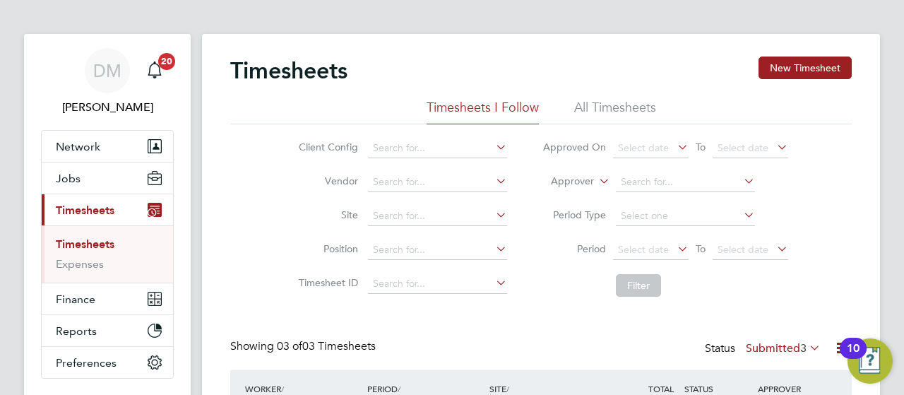
scroll to position [7, 7]
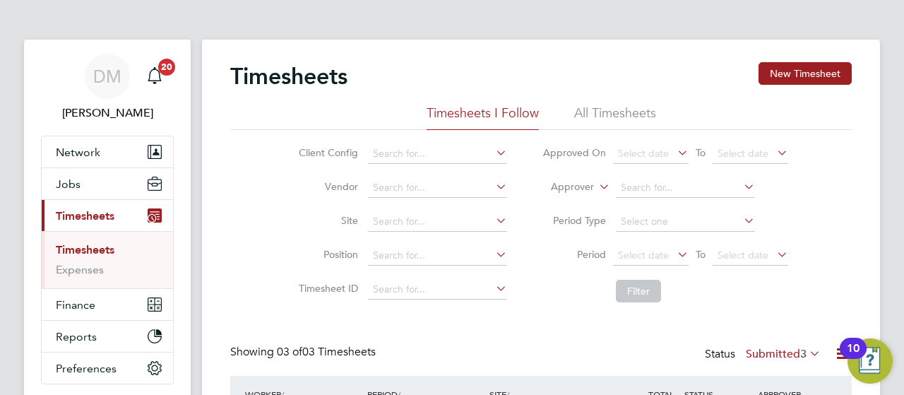
click at [709, 44] on div "Timesheets New Timesheet Timesheets I Follow All Timesheets Client Config Vendo…" at bounding box center [541, 317] width 678 height 554
click at [76, 206] on button "Current page: Timesheets" at bounding box center [107, 215] width 131 height 31
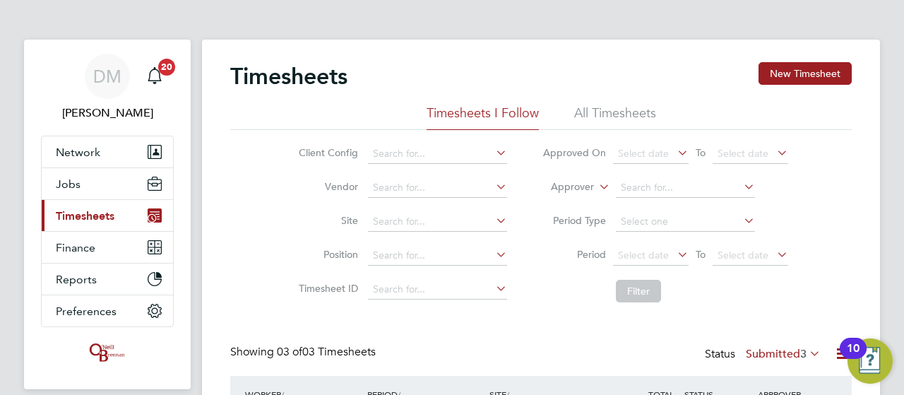
click at [76, 215] on span "Timesheets" at bounding box center [85, 215] width 59 height 13
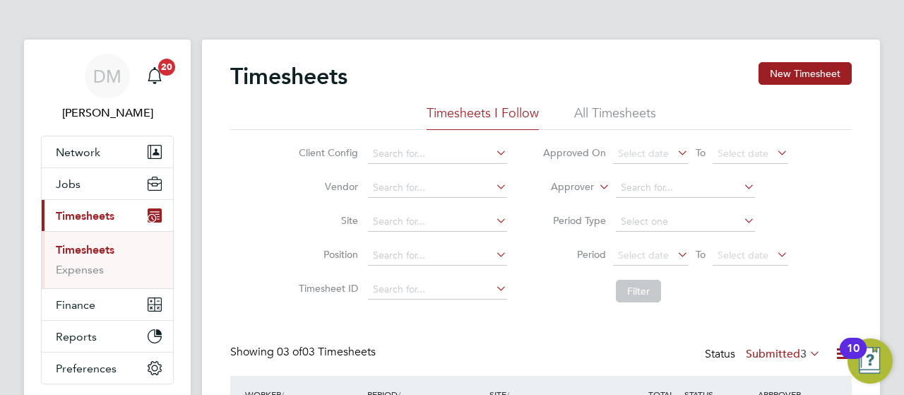
click at [83, 254] on link "Timesheets" at bounding box center [85, 249] width 59 height 13
click at [88, 249] on link "Timesheets" at bounding box center [85, 249] width 59 height 13
click at [860, 198] on div "Timesheets New Timesheet Timesheets I Follow All Timesheets Client Config Vendo…" at bounding box center [541, 317] width 678 height 554
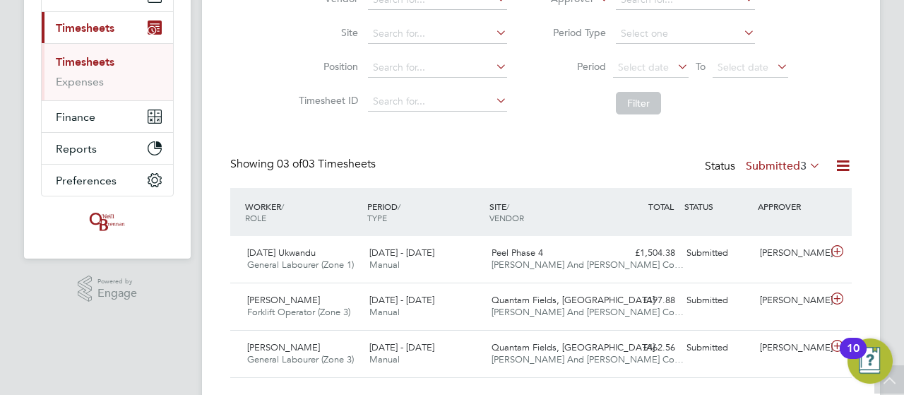
scroll to position [220, 0]
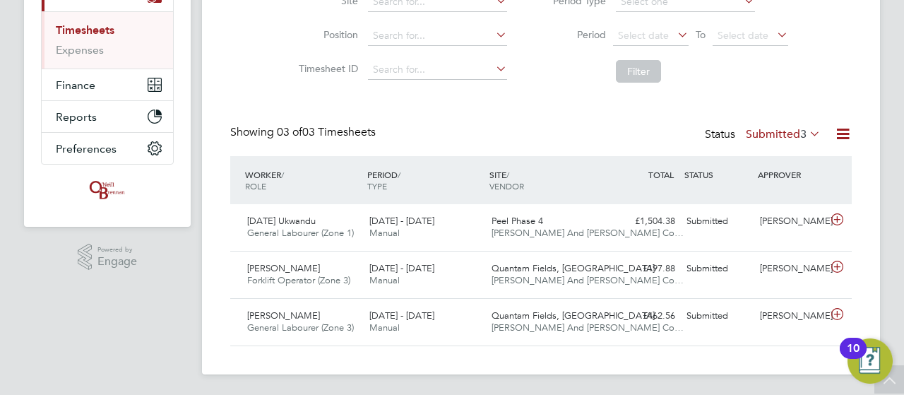
click at [807, 131] on icon at bounding box center [807, 134] width 0 height 20
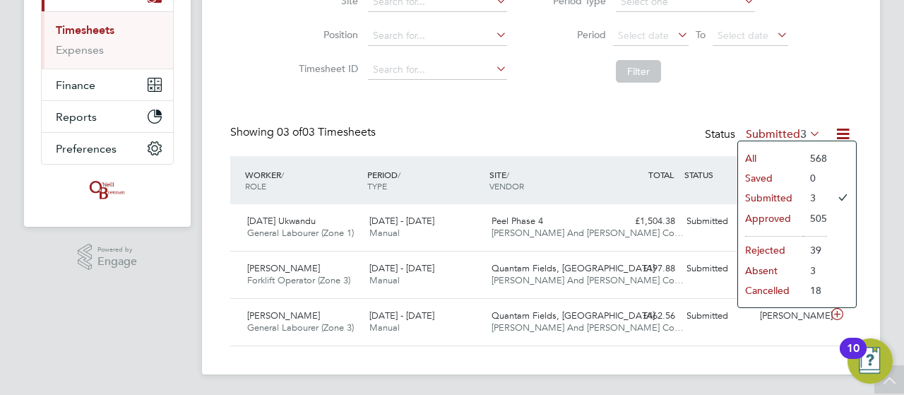
click at [799, 219] on li "Approved" at bounding box center [770, 218] width 65 height 20
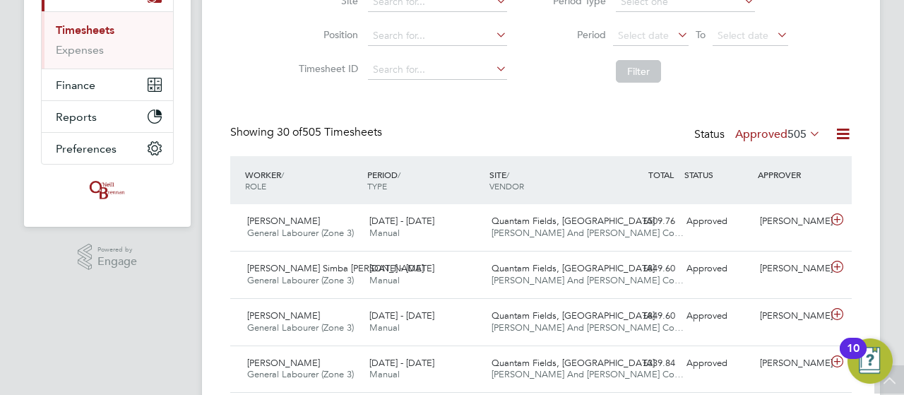
scroll to position [199, 0]
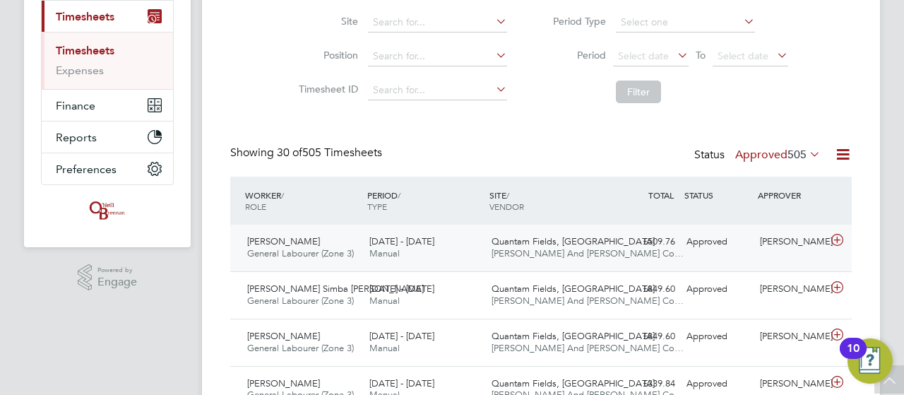
click at [838, 237] on icon at bounding box center [837, 239] width 18 height 11
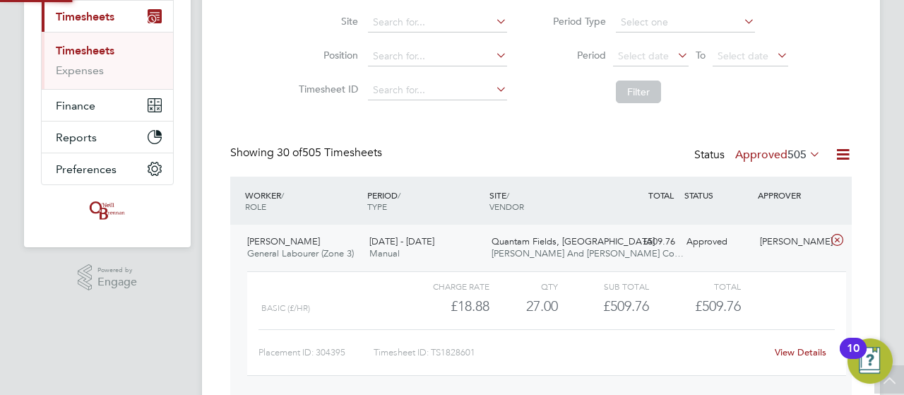
scroll to position [24, 138]
click at [795, 350] on link "View Details" at bounding box center [801, 352] width 52 height 12
click at [836, 236] on icon at bounding box center [837, 239] width 18 height 11
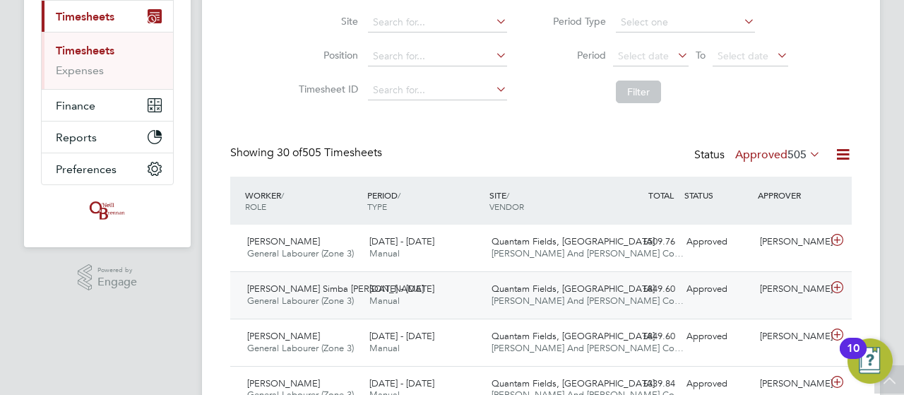
click at [836, 285] on icon at bounding box center [837, 287] width 18 height 11
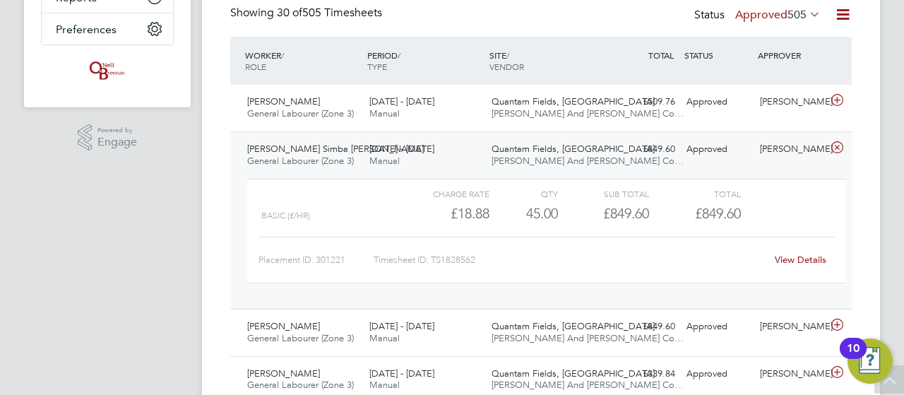
scroll to position [340, 0]
click at [797, 256] on link "View Details" at bounding box center [801, 258] width 52 height 12
click at [836, 141] on icon at bounding box center [837, 146] width 18 height 11
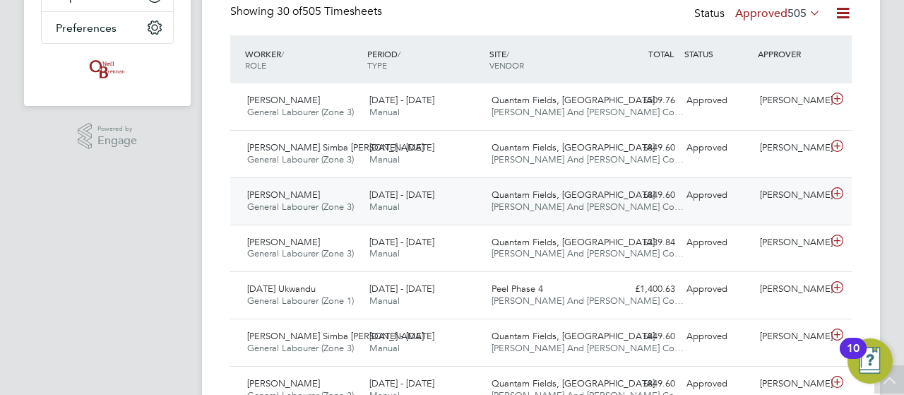
click at [837, 190] on icon at bounding box center [837, 193] width 18 height 11
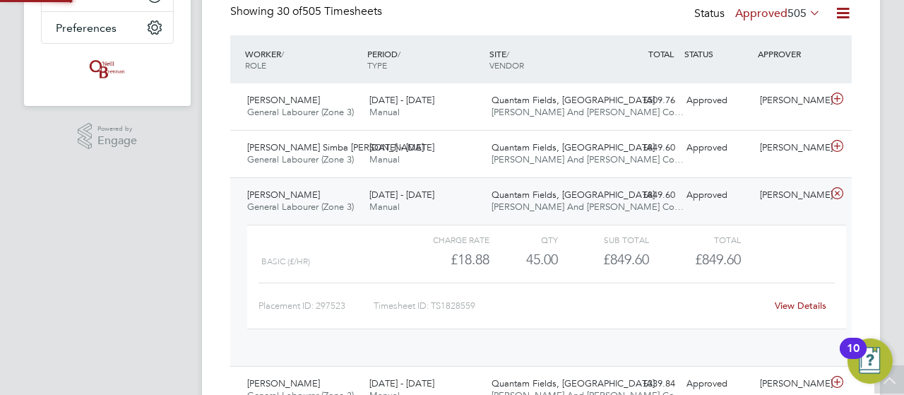
scroll to position [24, 138]
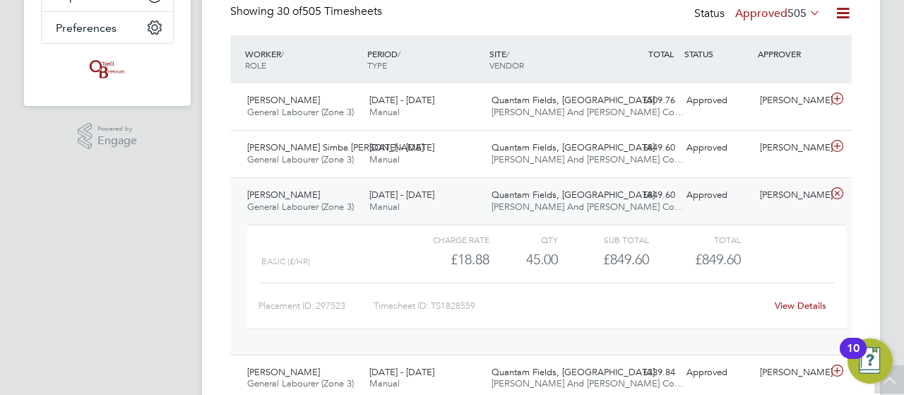
click at [805, 304] on link "View Details" at bounding box center [801, 305] width 52 height 12
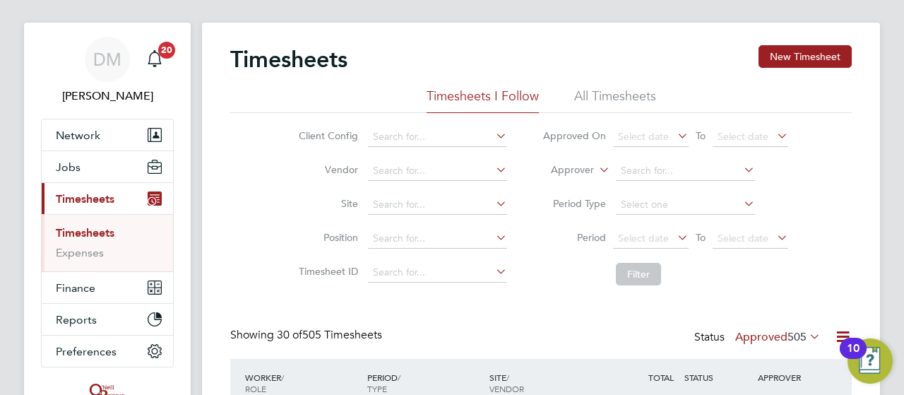
click at [109, 196] on span "Timesheets" at bounding box center [85, 198] width 59 height 13
click at [395, 131] on input at bounding box center [437, 137] width 139 height 20
click at [278, 161] on li "Vendor" at bounding box center [401, 171] width 248 height 34
click at [96, 134] on span "Network" at bounding box center [78, 135] width 44 height 13
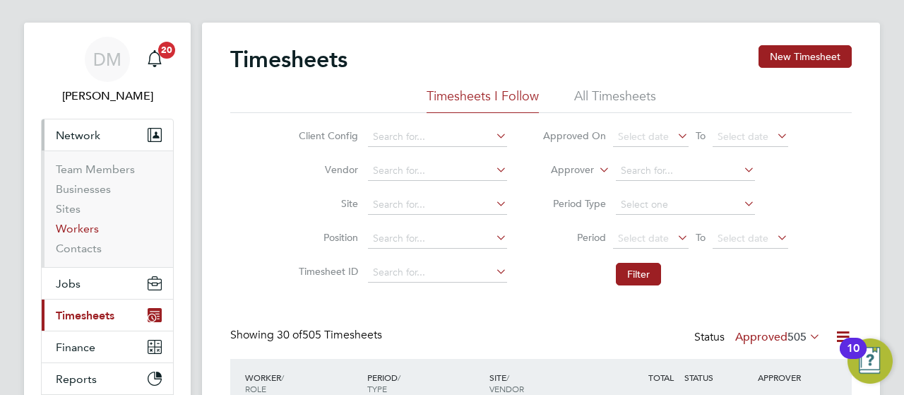
click at [78, 227] on link "Workers" at bounding box center [77, 228] width 43 height 13
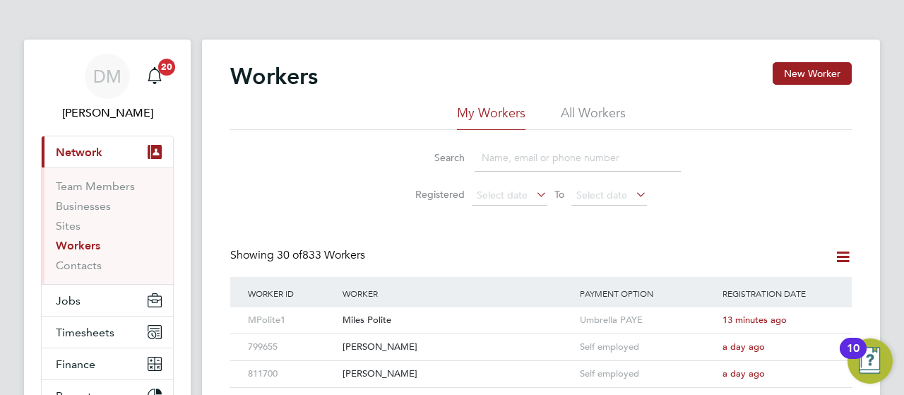
click at [540, 160] on input at bounding box center [578, 158] width 206 height 28
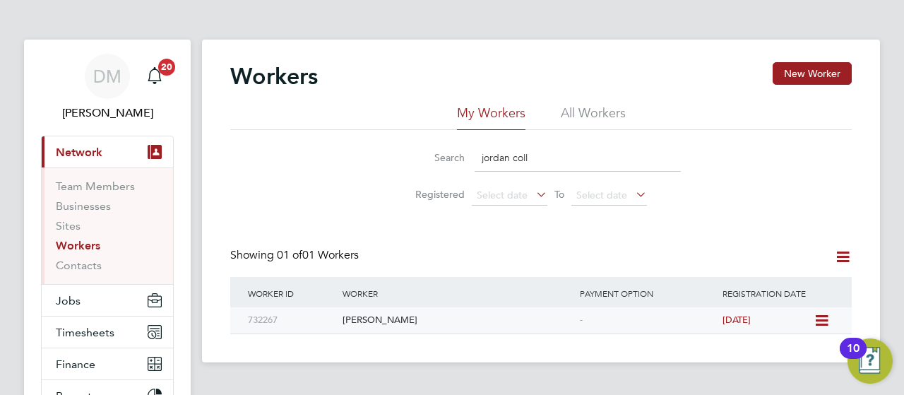
type input "jordan coll"
click at [723, 317] on span "4 days ago" at bounding box center [737, 320] width 28 height 12
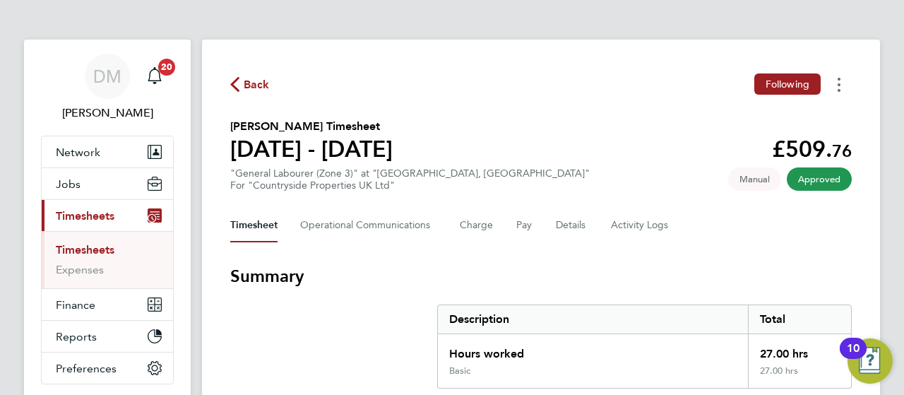
click at [838, 84] on icon "Timesheets Menu" at bounding box center [839, 85] width 3 height 14
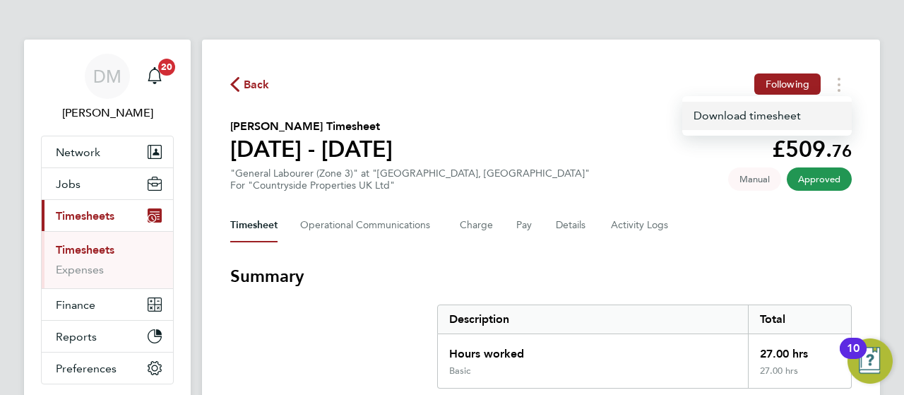
click at [753, 124] on link "Download timesheet" at bounding box center [767, 116] width 170 height 28
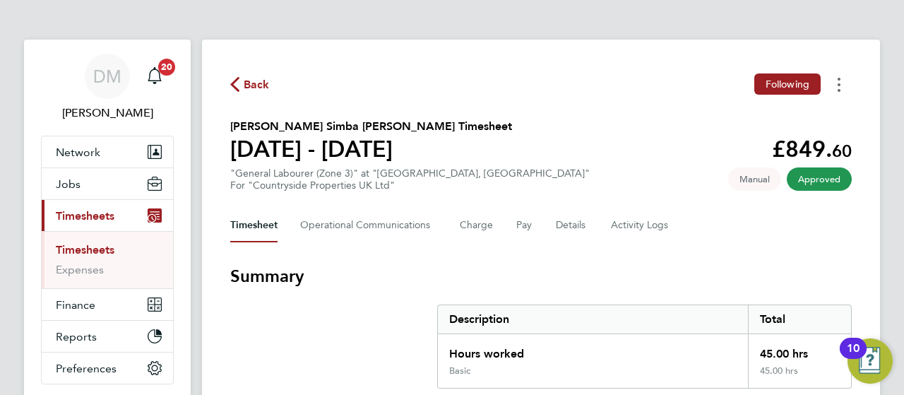
click at [842, 91] on button "Timesheets Menu" at bounding box center [838, 84] width 25 height 22
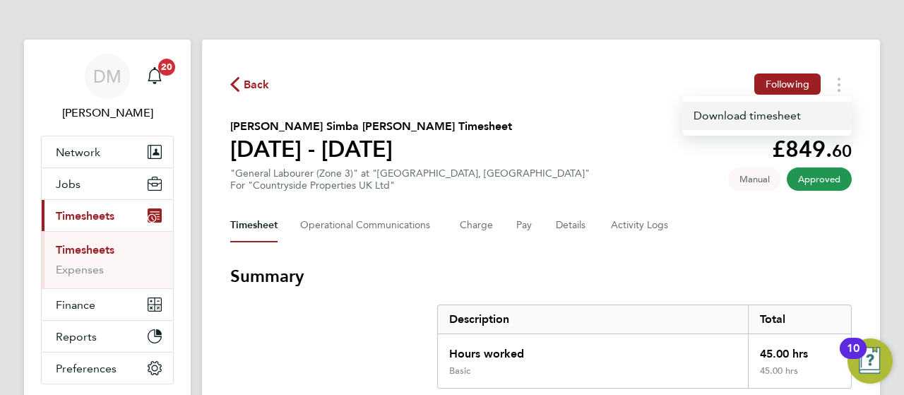
click at [767, 107] on link "Download timesheet" at bounding box center [767, 116] width 170 height 28
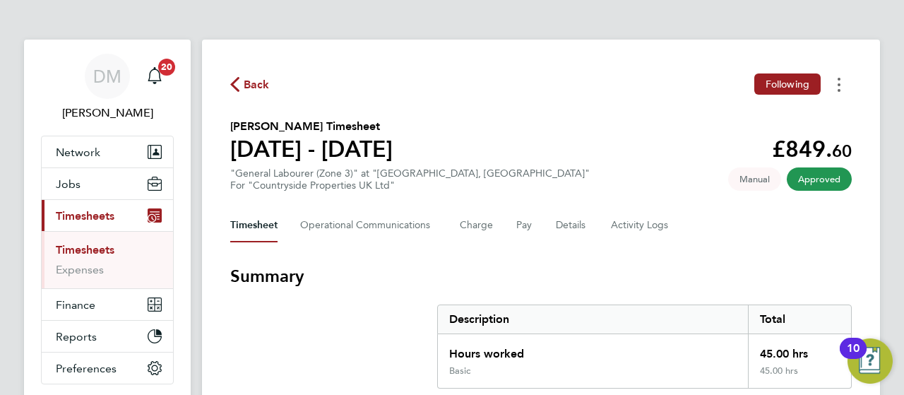
click at [841, 86] on button "Timesheets Menu" at bounding box center [838, 84] width 25 height 22
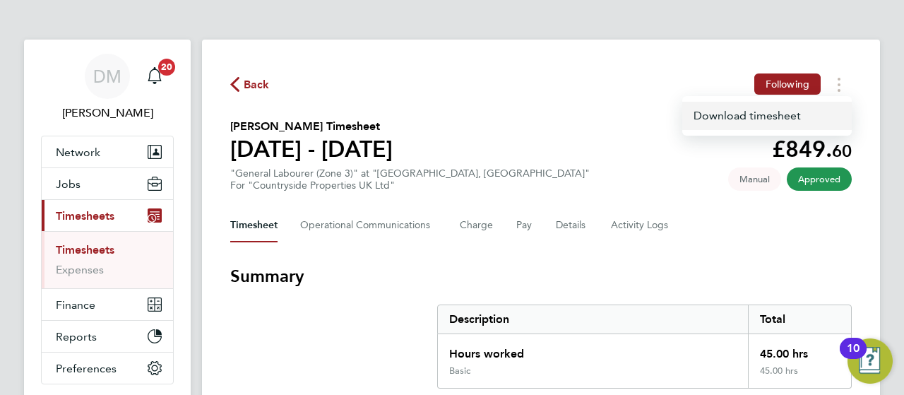
click at [771, 122] on link "Download timesheet" at bounding box center [767, 116] width 170 height 28
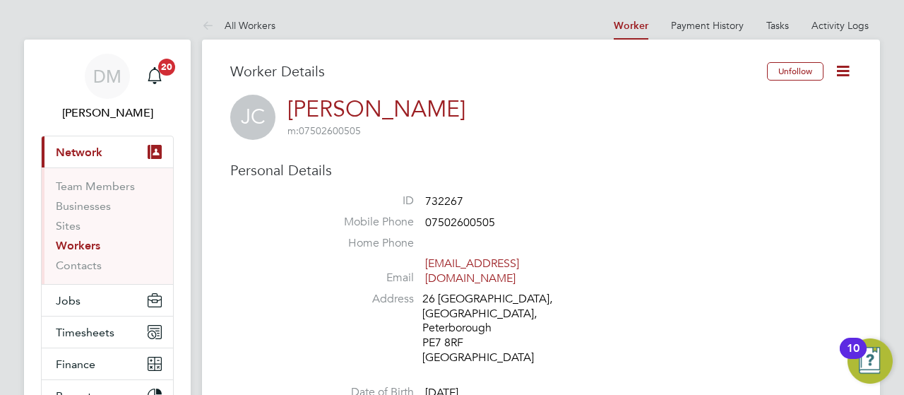
click at [806, 308] on li "Address [STREET_ADDRESS]" at bounding box center [583, 330] width 537 height 77
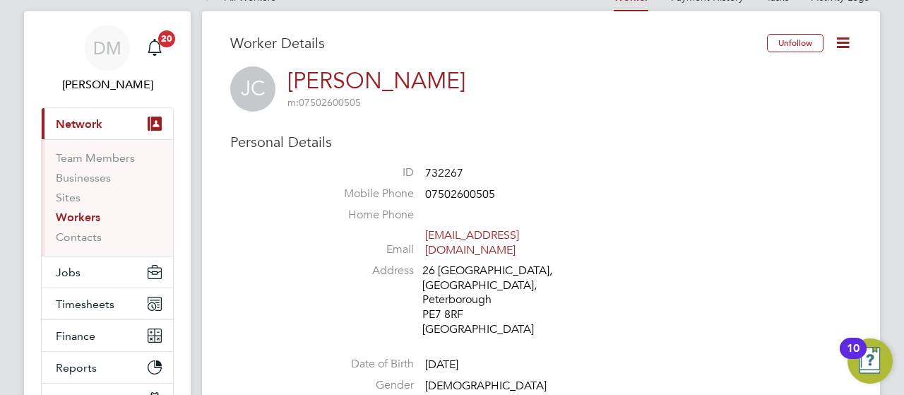
click at [848, 223] on li "Home Phone" at bounding box center [583, 218] width 537 height 21
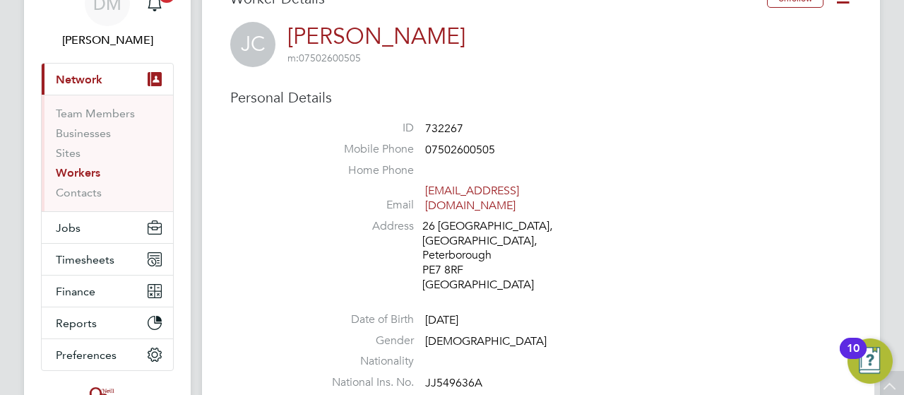
scroll to position [0, 0]
